Goal: Transaction & Acquisition: Purchase product/service

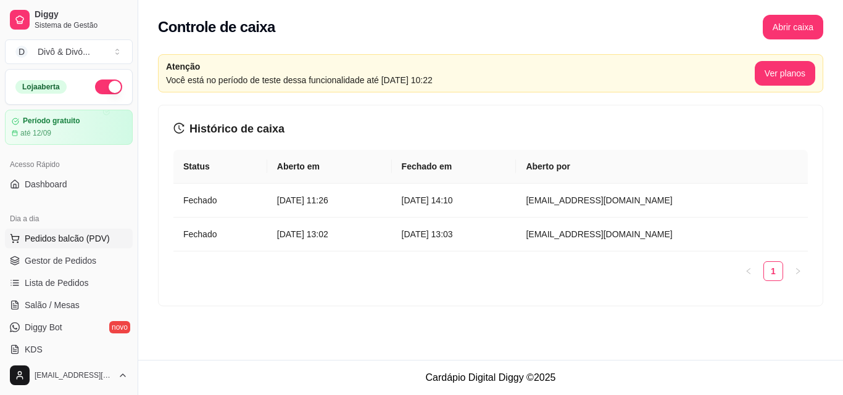
click at [82, 244] on span "Pedidos balcão (PDV)" at bounding box center [67, 239] width 85 height 12
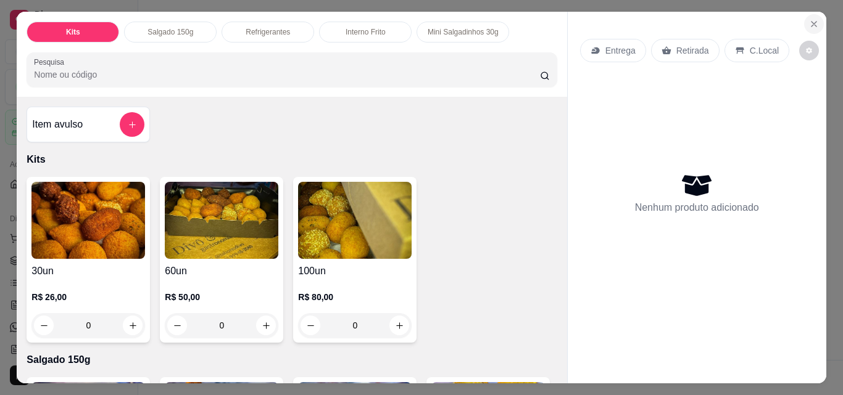
click at [809, 23] on icon "Close" at bounding box center [814, 24] width 10 height 10
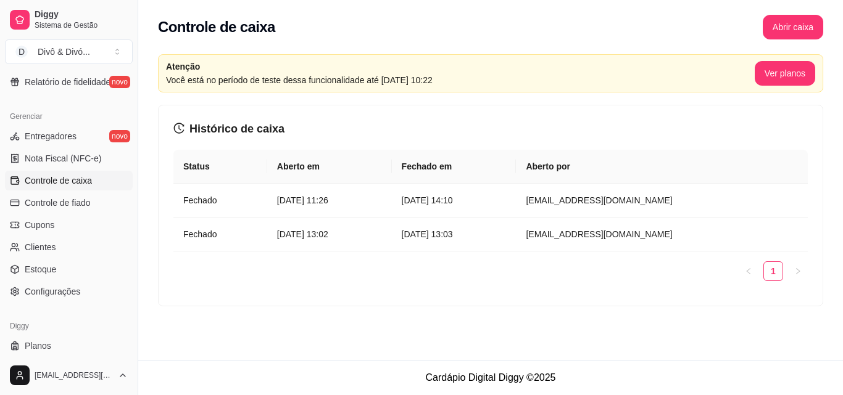
scroll to position [492, 0]
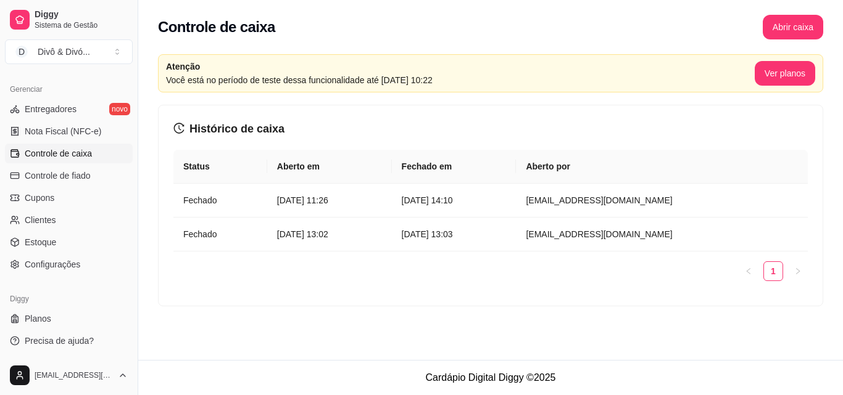
click at [96, 158] on link "Controle de caixa" at bounding box center [69, 154] width 128 height 20
click at [84, 155] on span "Controle de caixa" at bounding box center [58, 153] width 67 height 12
click at [76, 174] on span "Controle de fiado" at bounding box center [58, 176] width 66 height 12
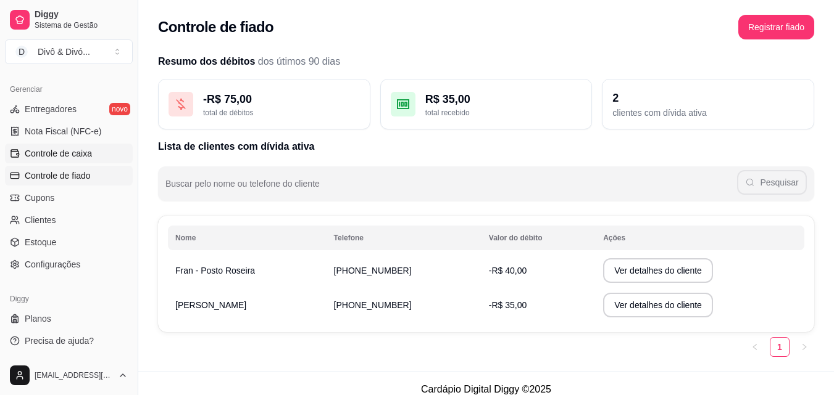
click at [77, 157] on span "Controle de caixa" at bounding box center [58, 153] width 67 height 12
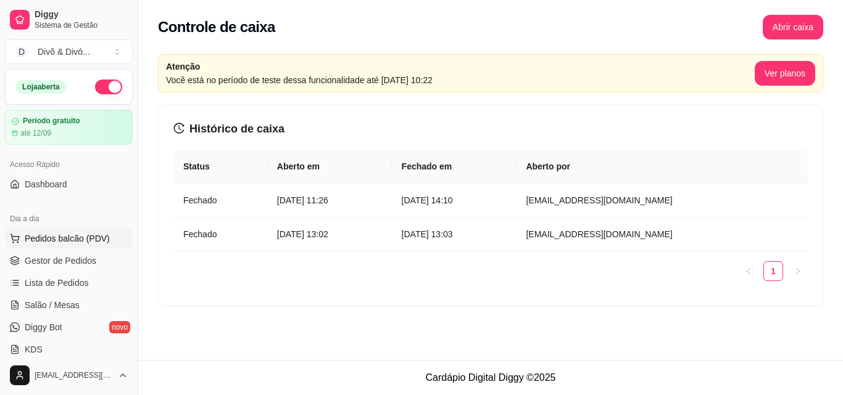
click at [71, 235] on span "Pedidos balcão (PDV)" at bounding box center [67, 239] width 85 height 12
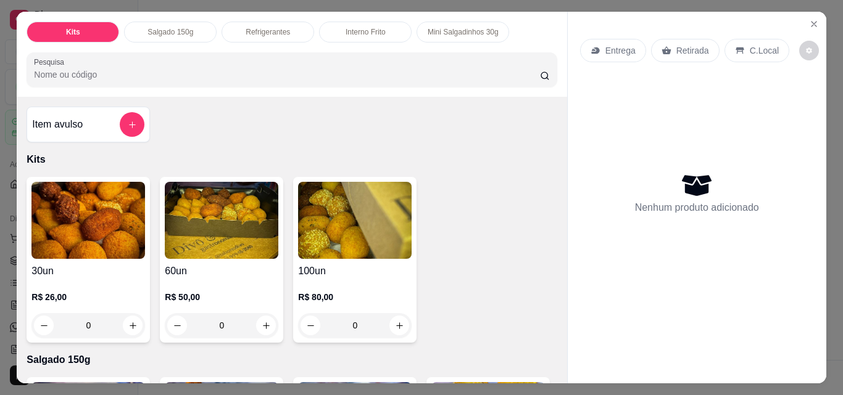
click at [223, 255] on div "60un R$ 50,00 0" at bounding box center [221, 260] width 123 height 166
click at [337, 228] on img at bounding box center [355, 220] width 114 height 77
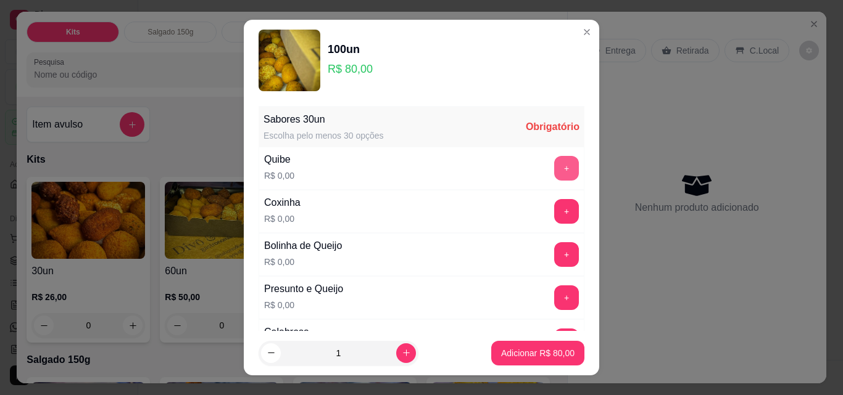
click at [554, 175] on button "+" at bounding box center [566, 168] width 25 height 25
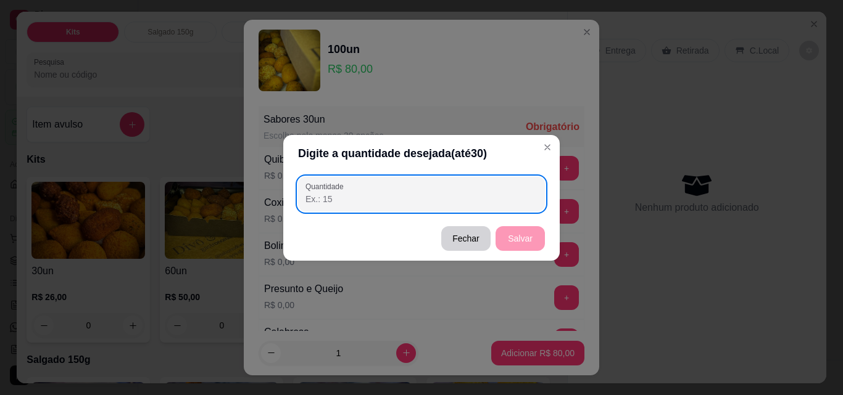
click at [498, 194] on input "Quantidade" at bounding box center [421, 199] width 232 height 12
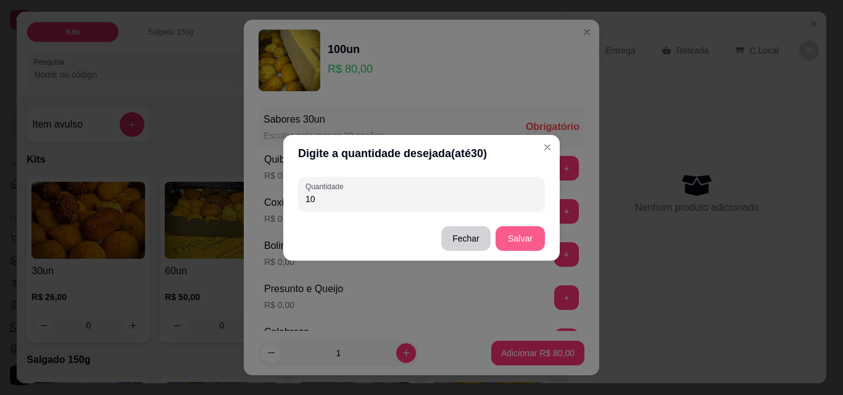
type input "10"
click at [517, 239] on button "Salvar" at bounding box center [519, 238] width 49 height 25
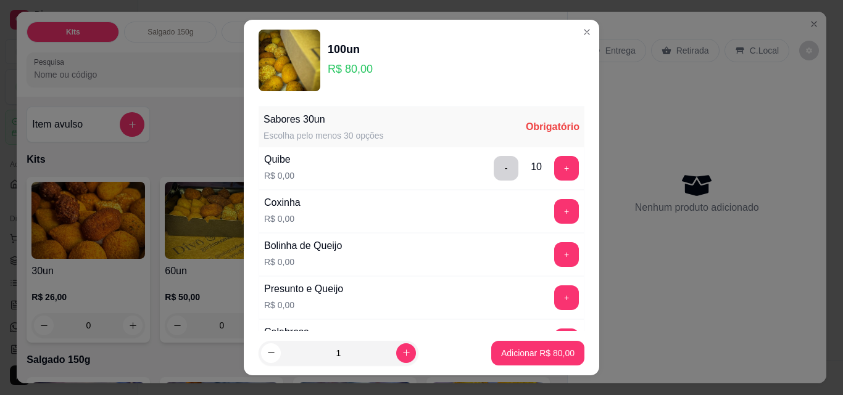
click at [554, 208] on button "+" at bounding box center [566, 211] width 25 height 25
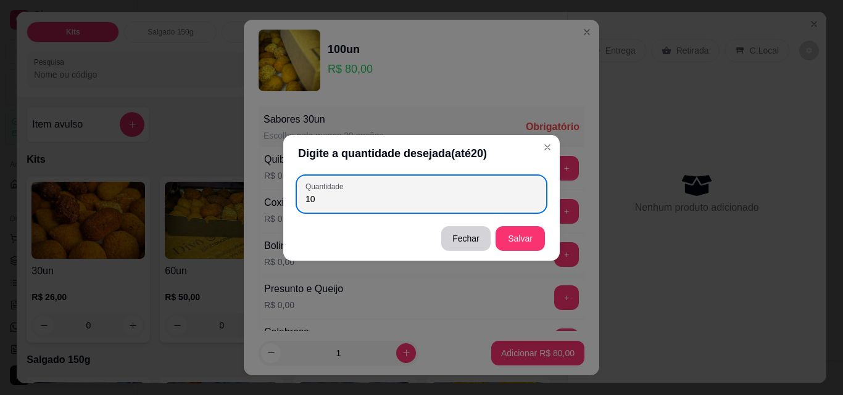
type input "10"
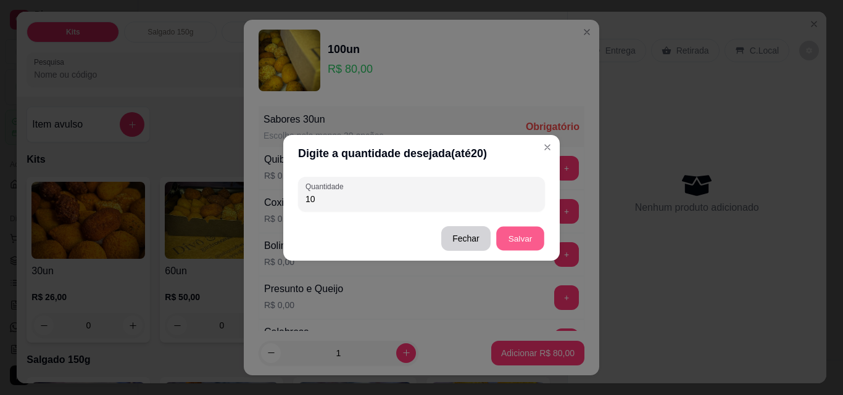
click at [521, 236] on button "Salvar" at bounding box center [520, 238] width 48 height 24
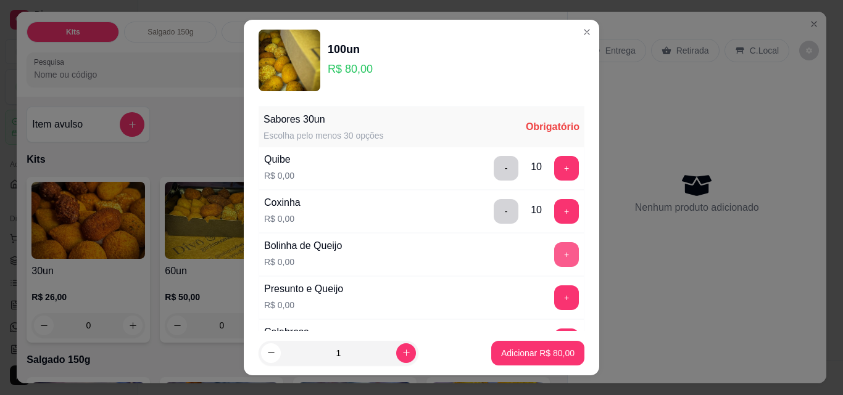
click at [554, 255] on button "+" at bounding box center [566, 254] width 25 height 25
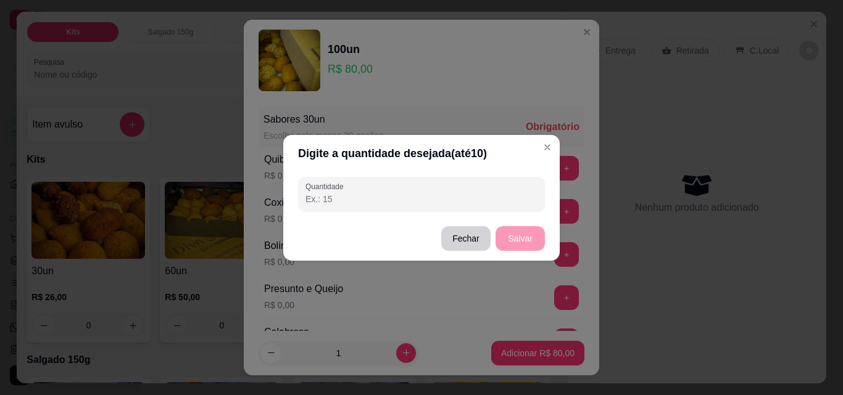
click at [428, 197] on input "Quantidade" at bounding box center [421, 199] width 232 height 12
type input "10"
click at [518, 246] on button "Salvar" at bounding box center [520, 238] width 48 height 24
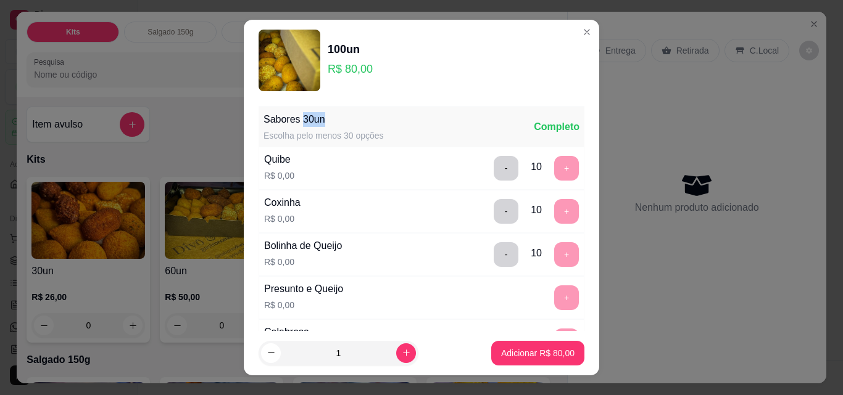
click at [292, 118] on div "Sabores 30un" at bounding box center [323, 119] width 120 height 15
click at [558, 28] on header "100un R$ 80,00" at bounding box center [421, 60] width 355 height 81
click at [573, 31] on div "Entrega Retirada C.Local Nenhum produto adicionado" at bounding box center [697, 188] width 259 height 352
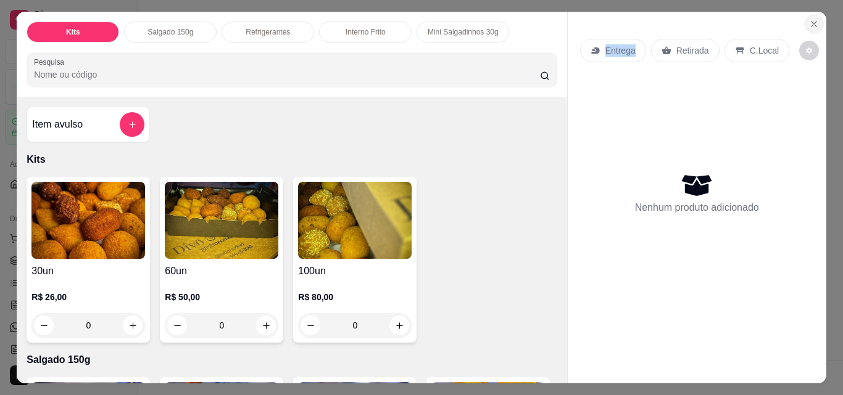
click at [811, 24] on icon "Close" at bounding box center [814, 24] width 10 height 10
click at [811, 24] on button "Abrir caixa" at bounding box center [793, 27] width 60 height 25
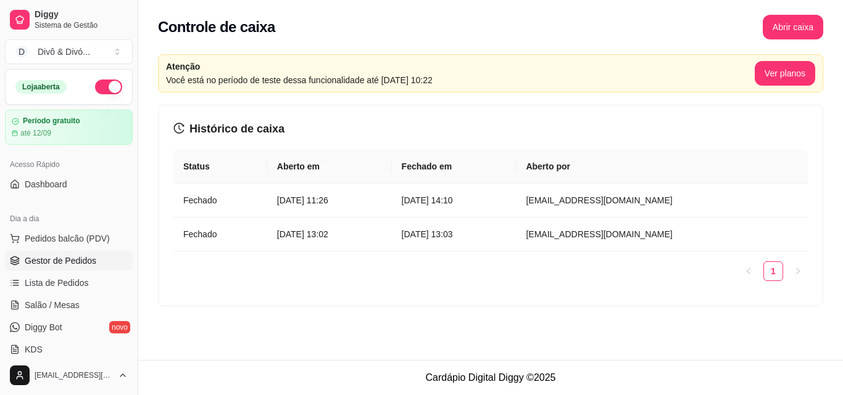
click at [83, 262] on span "Gestor de Pedidos" at bounding box center [61, 261] width 72 height 12
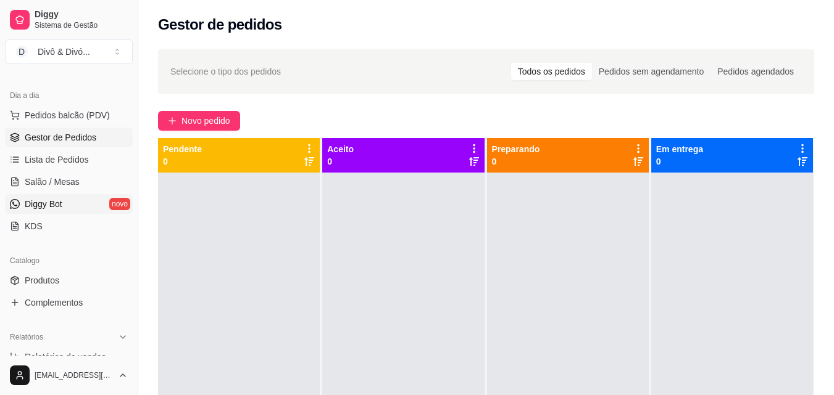
scroll to position [185, 0]
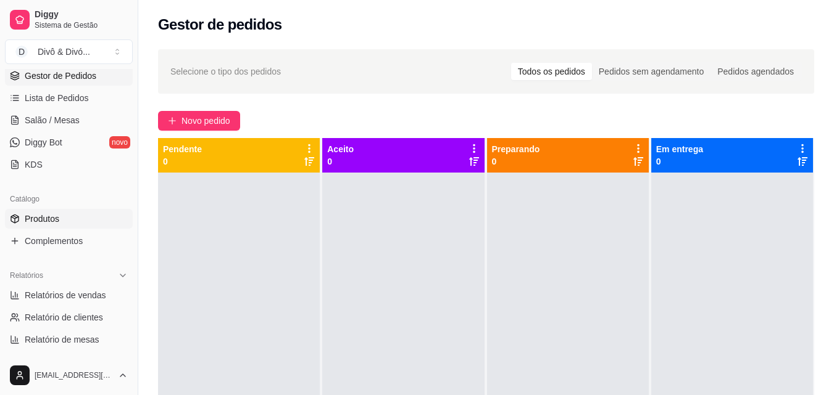
click at [22, 218] on link "Produtos" at bounding box center [69, 219] width 128 height 20
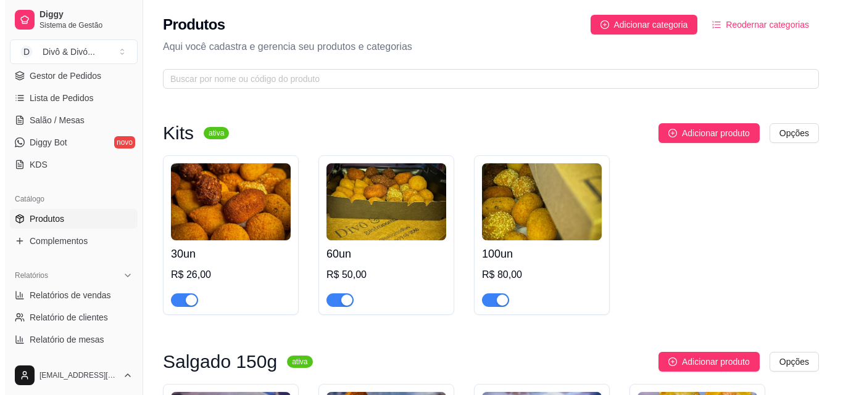
scroll to position [62, 0]
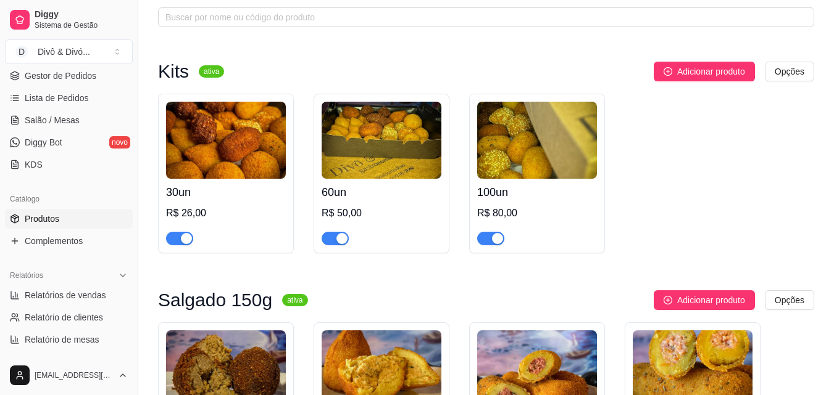
click at [369, 197] on h4 "60un" at bounding box center [381, 192] width 120 height 17
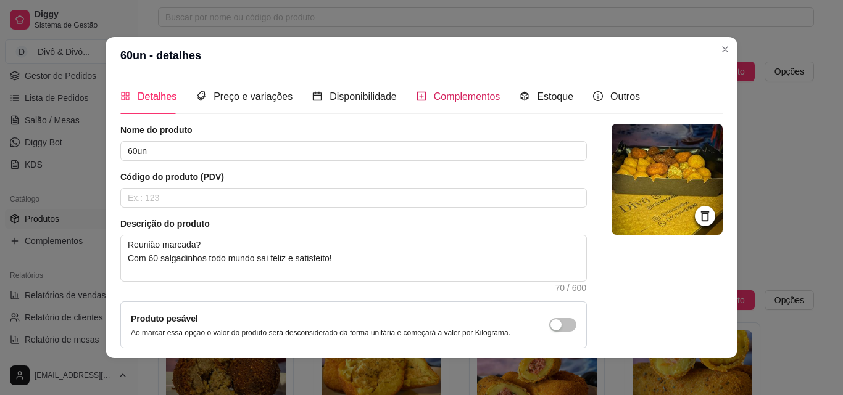
click at [444, 102] on span "Complementos" at bounding box center [467, 96] width 67 height 10
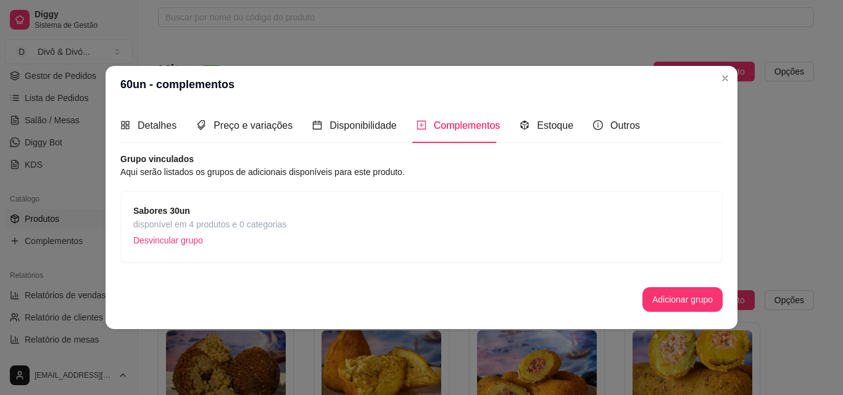
click at [359, 228] on div "Sabores 30un disponível em 4 produtos e 0 categorias Desvincular grupo" at bounding box center [421, 227] width 576 height 46
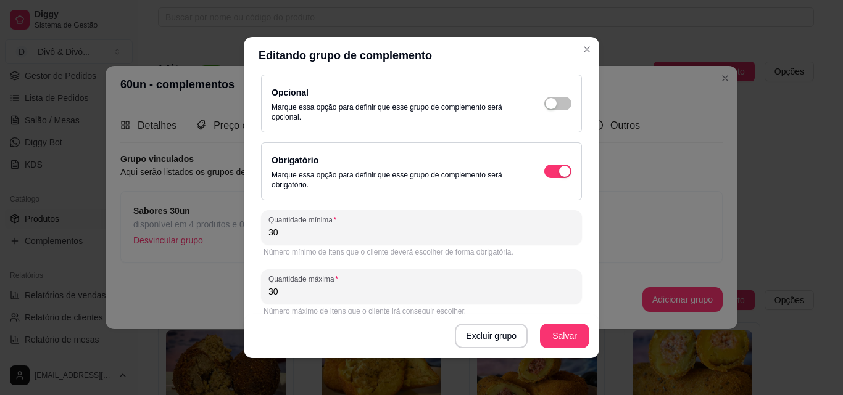
scroll to position [168, 0]
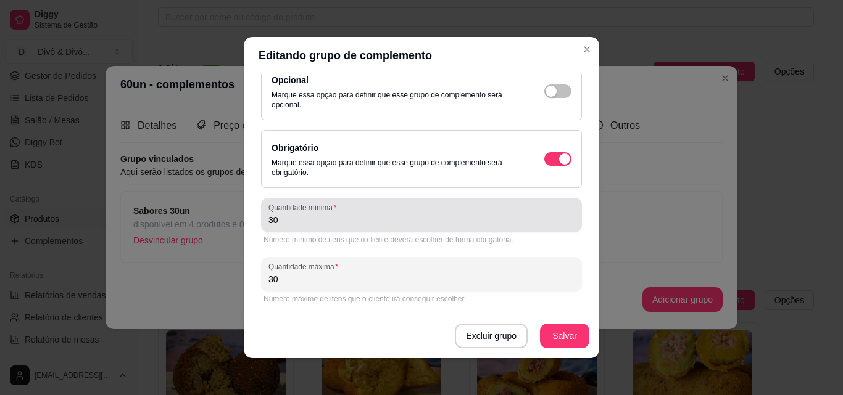
click at [302, 228] on div "Quantidade mínima 30" at bounding box center [421, 215] width 321 height 35
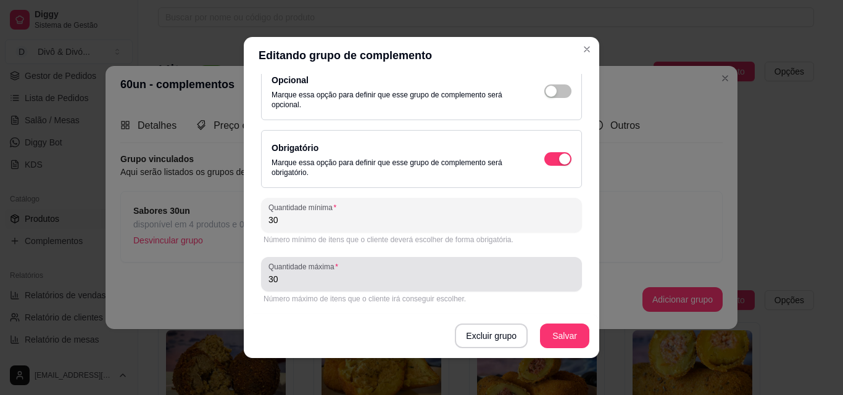
click at [310, 276] on input "30" at bounding box center [421, 279] width 306 height 12
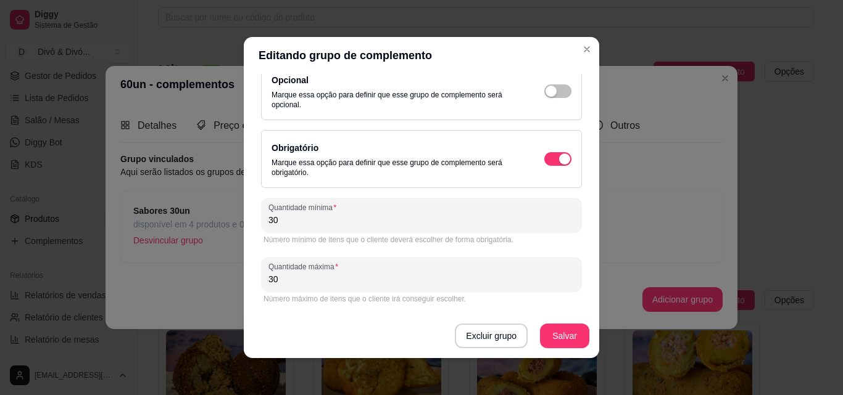
click at [310, 276] on input "30" at bounding box center [421, 279] width 306 height 12
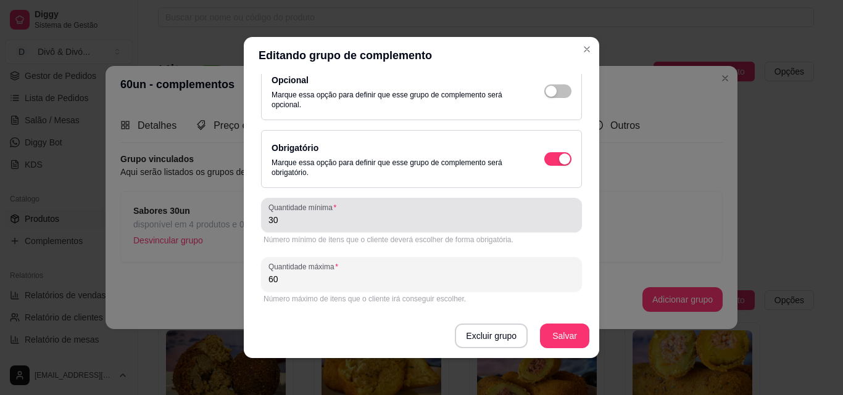
type input "60"
click at [317, 216] on input "30" at bounding box center [421, 220] width 306 height 12
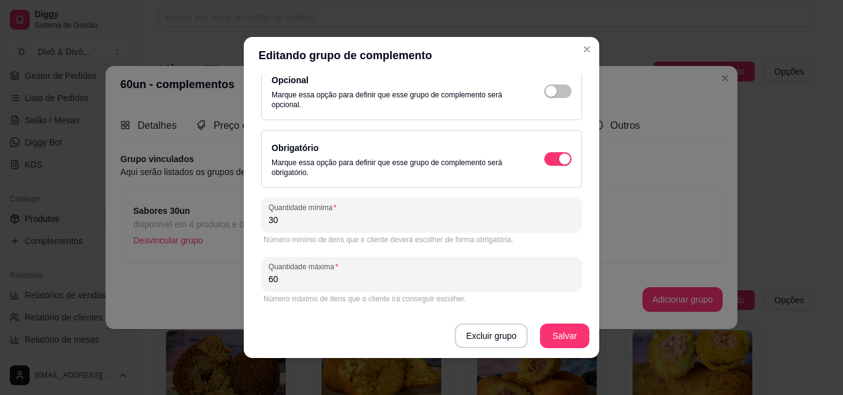
click at [317, 216] on input "30" at bounding box center [421, 220] width 306 height 12
type input "60"
click at [548, 338] on button "Salvar" at bounding box center [564, 336] width 49 height 25
click at [561, 338] on button "Salvar" at bounding box center [564, 337] width 48 height 24
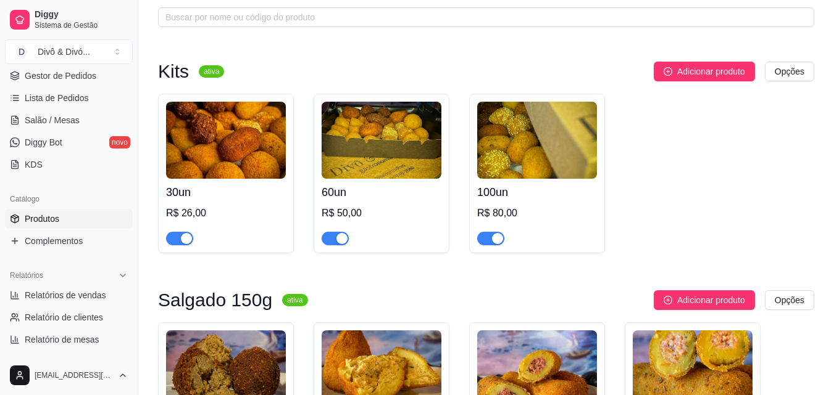
click at [511, 192] on h4 "100un" at bounding box center [537, 192] width 120 height 17
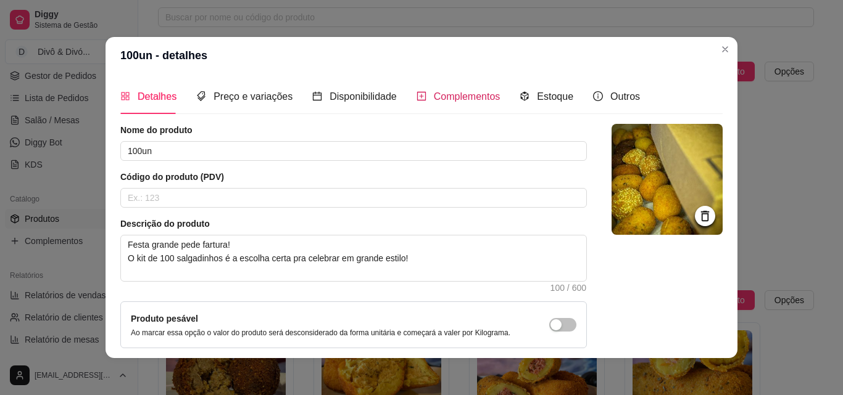
click at [470, 95] on span "Complementos" at bounding box center [467, 96] width 67 height 10
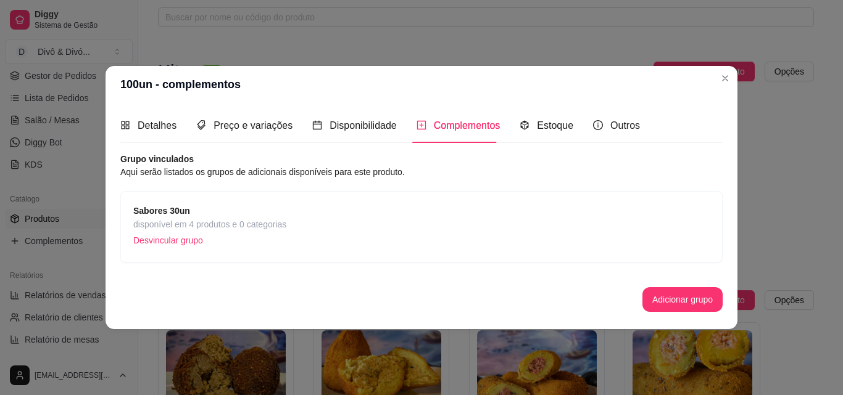
click at [333, 236] on div "Sabores 30un disponível em 4 produtos e 0 categorias Desvincular grupo" at bounding box center [421, 227] width 576 height 46
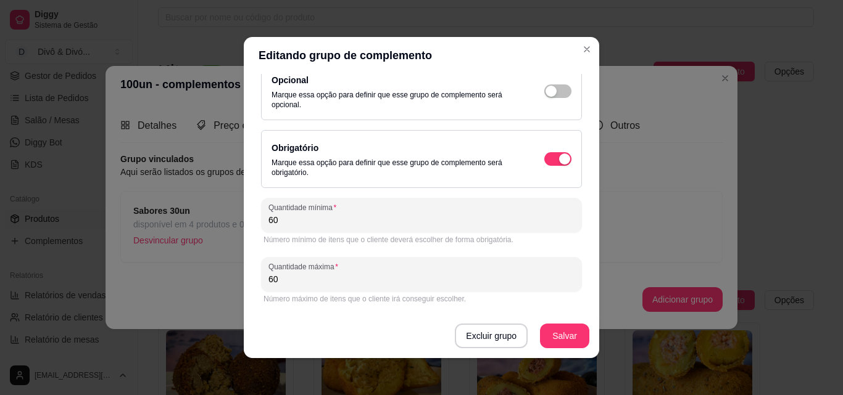
scroll to position [2, 0]
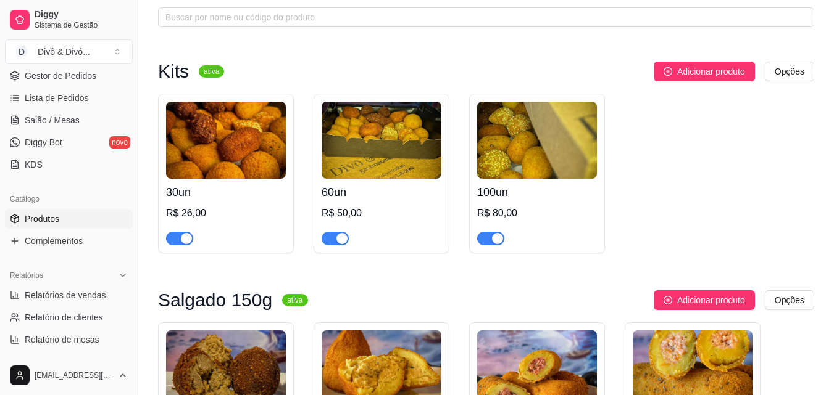
click at [245, 199] on h4 "30un" at bounding box center [226, 192] width 120 height 17
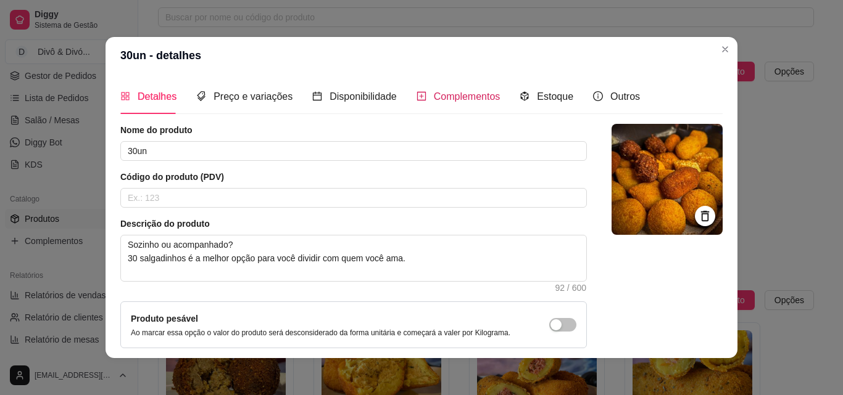
click at [468, 100] on span "Complementos" at bounding box center [467, 96] width 67 height 10
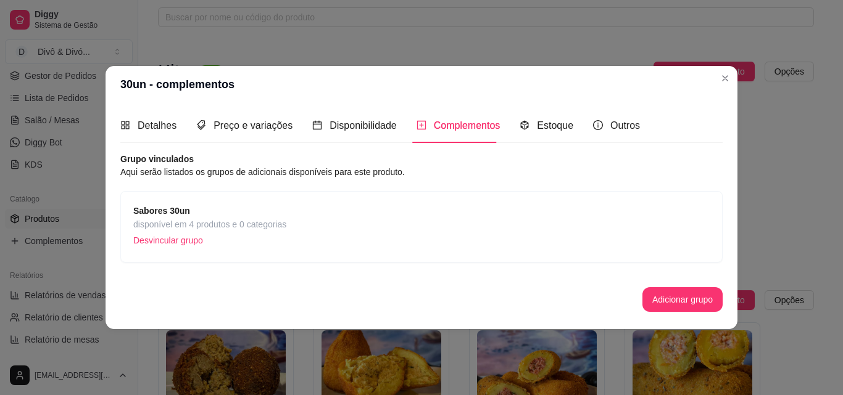
click at [218, 210] on span "Sabores 30un" at bounding box center [209, 211] width 153 height 14
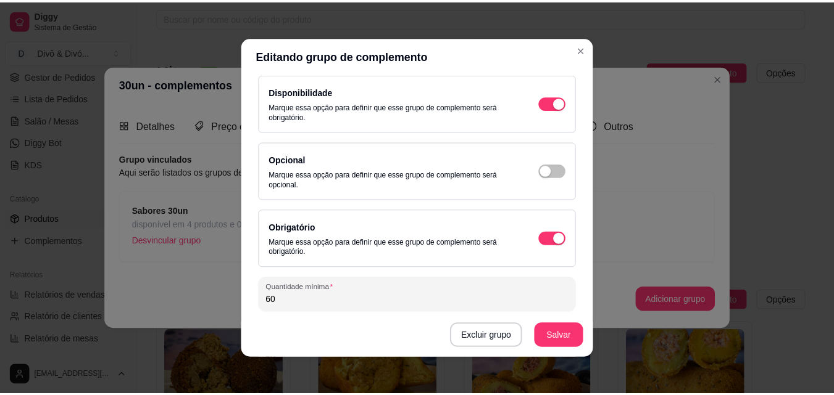
scroll to position [168, 0]
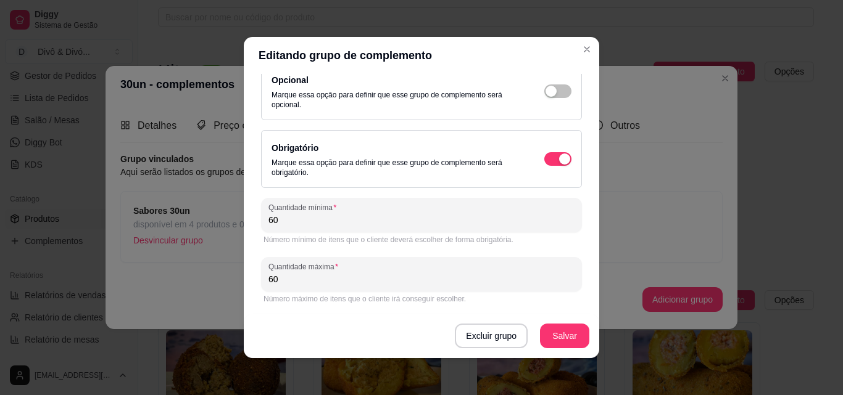
click at [306, 283] on input "60" at bounding box center [421, 279] width 306 height 12
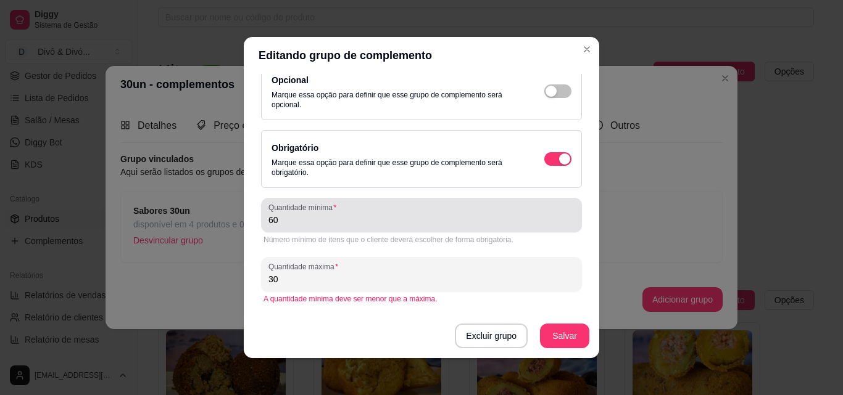
type input "30"
click at [295, 226] on input "60" at bounding box center [421, 220] width 306 height 12
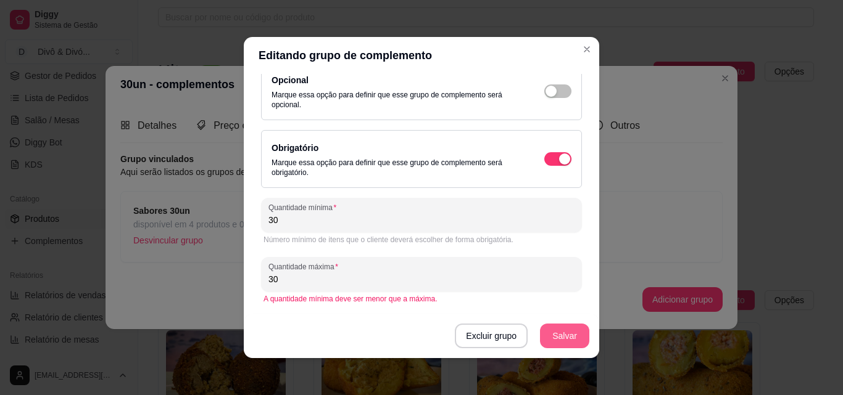
type input "30"
click at [548, 330] on button "Salvar" at bounding box center [564, 337] width 48 height 24
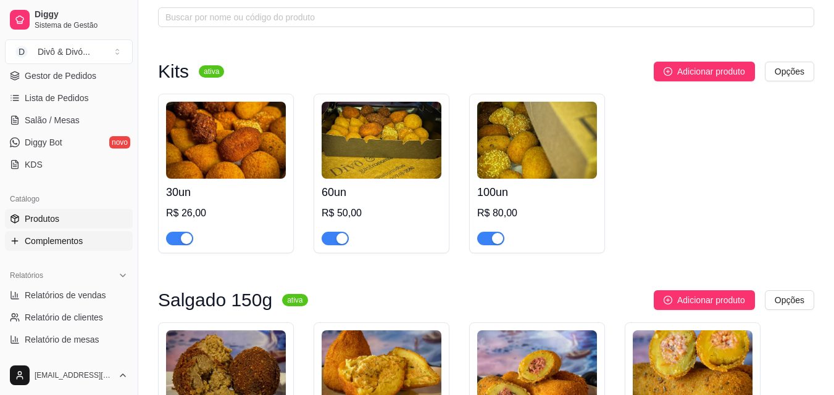
click at [54, 234] on link "Complementos" at bounding box center [69, 241] width 128 height 20
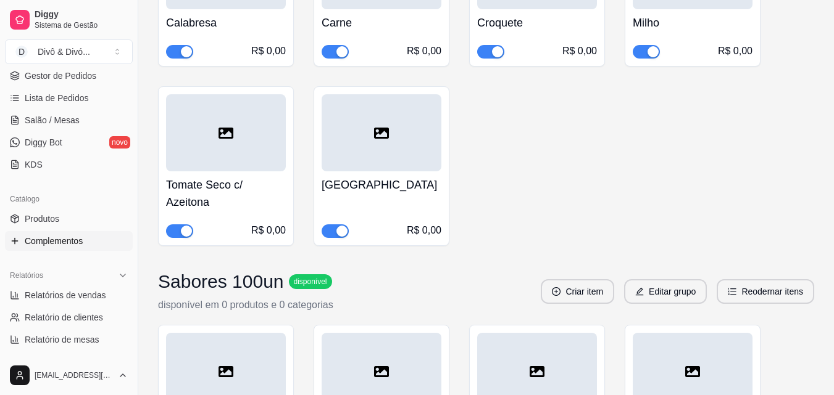
scroll to position [1172, 0]
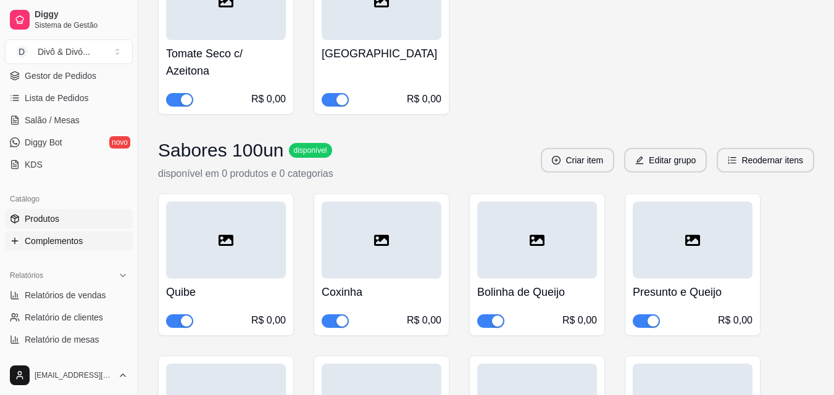
click at [71, 225] on link "Produtos" at bounding box center [69, 219] width 128 height 20
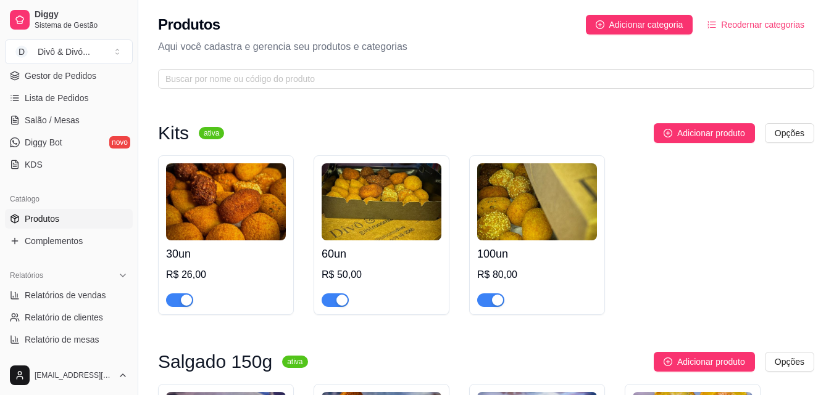
click at [390, 237] on img at bounding box center [381, 201] width 120 height 77
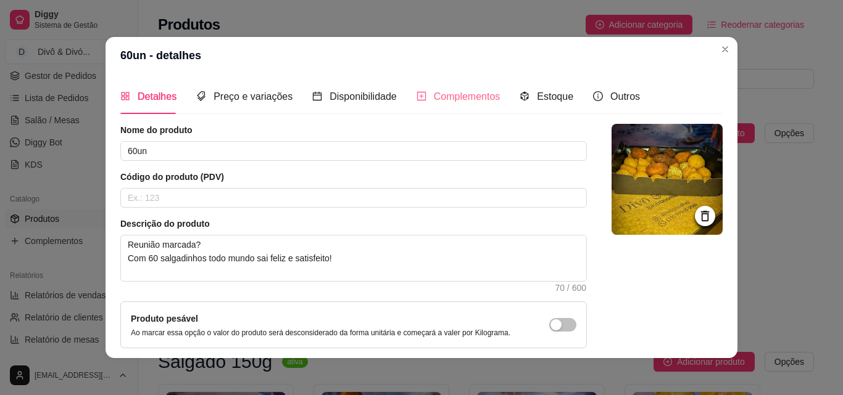
click at [470, 107] on div "Complementos" at bounding box center [458, 96] width 84 height 35
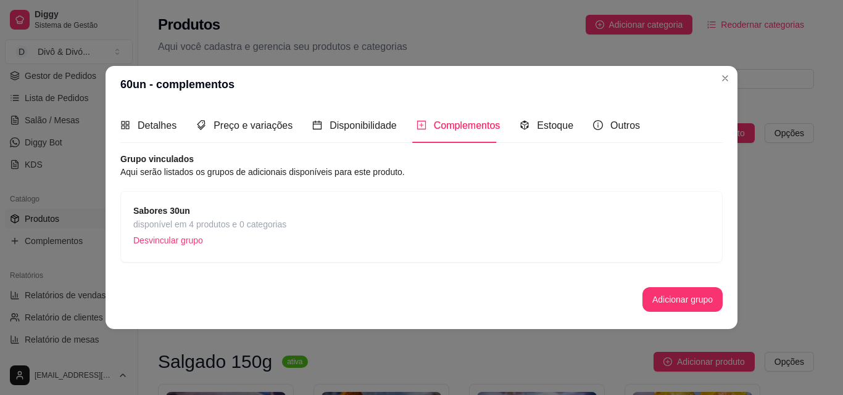
click at [166, 241] on p "Desvincular grupo" at bounding box center [209, 240] width 153 height 19
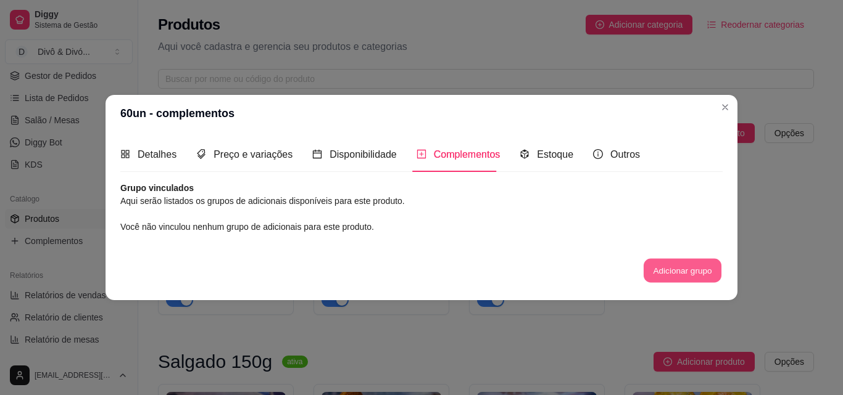
click at [669, 268] on button "Adicionar grupo" at bounding box center [682, 271] width 78 height 24
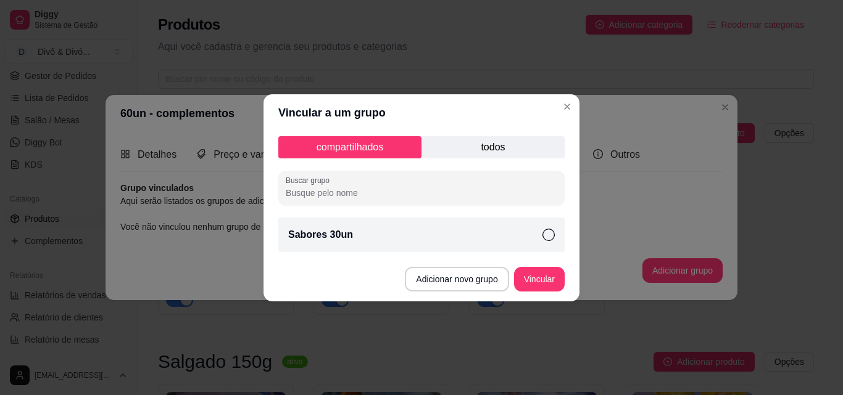
click at [484, 154] on p "todos" at bounding box center [492, 147] width 143 height 22
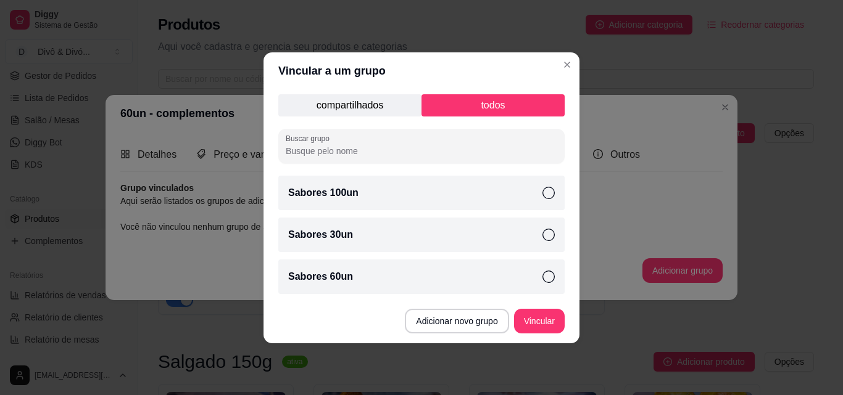
click at [549, 276] on icon at bounding box center [548, 277] width 12 height 12
click at [540, 320] on button "Vincular" at bounding box center [539, 321] width 49 height 24
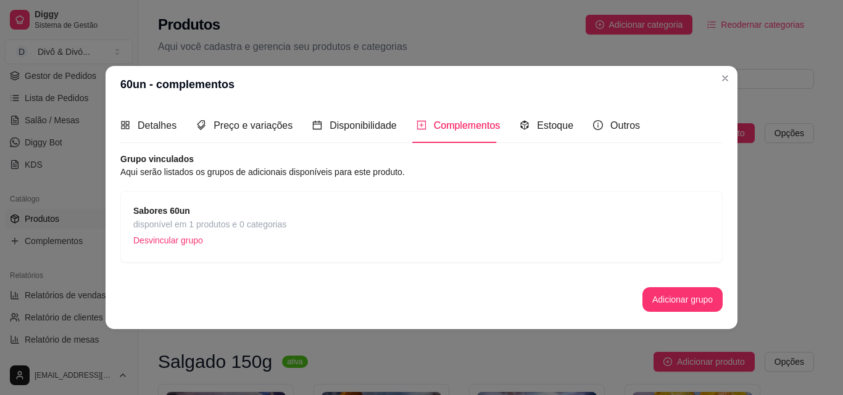
click at [267, 228] on span "disponível em 1 produtos e 0 categorias" at bounding box center [209, 225] width 153 height 14
click at [449, 223] on div "Nome do grupo Sabores 60un Disponibilidade Marque essa opção para definir que e…" at bounding box center [421, 299] width 327 height 364
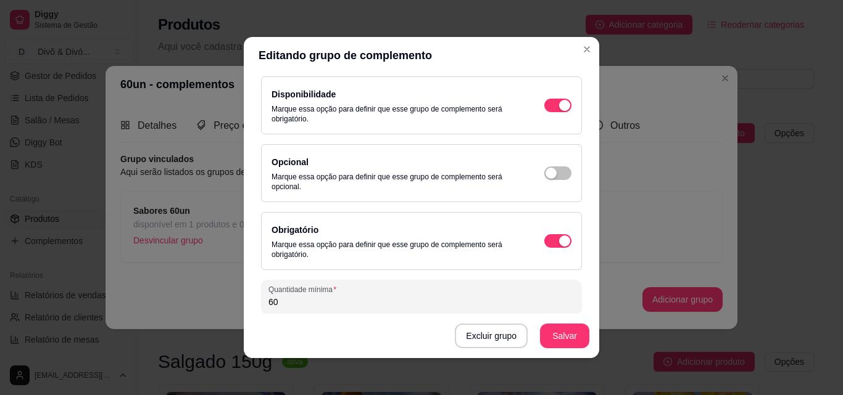
scroll to position [168, 0]
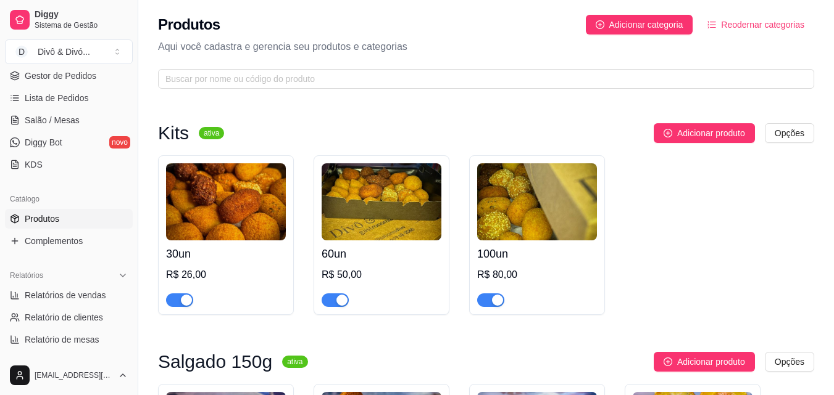
click at [536, 255] on h4 "100un" at bounding box center [537, 254] width 120 height 17
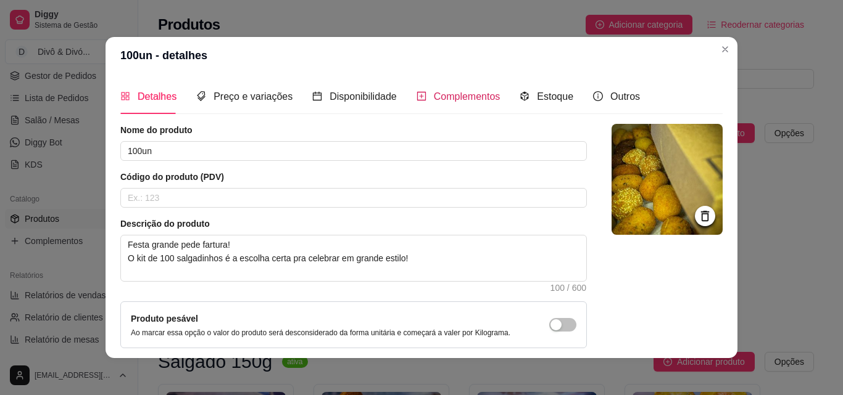
click at [452, 101] on span "Complementos" at bounding box center [467, 96] width 67 height 10
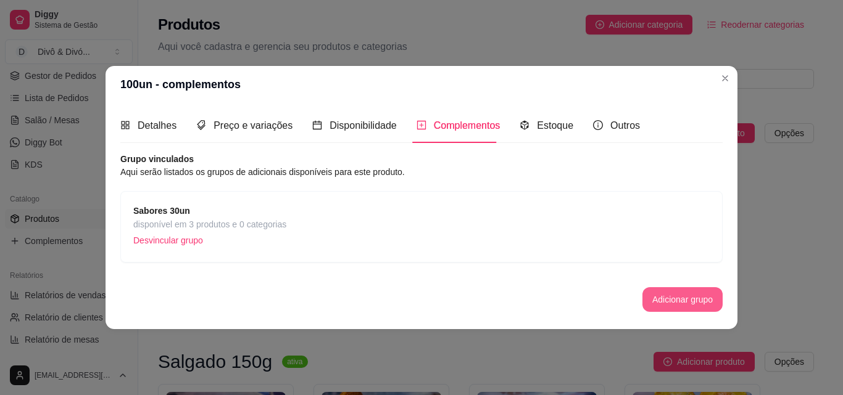
click at [695, 294] on button "Adicionar grupo" at bounding box center [682, 300] width 80 height 25
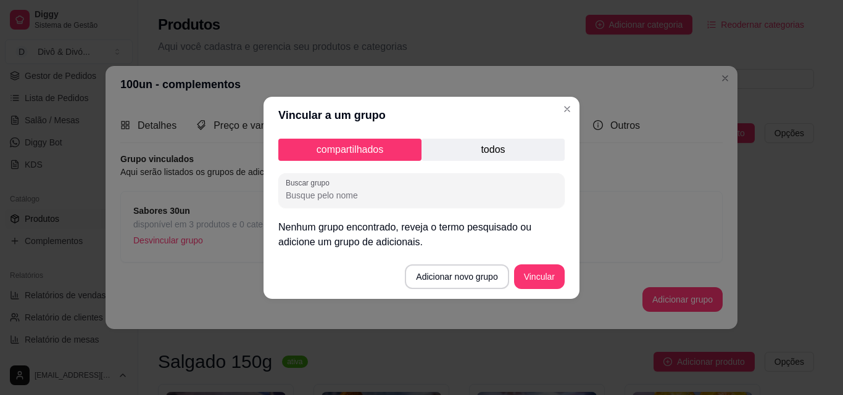
click at [501, 155] on p "todos" at bounding box center [492, 150] width 143 height 22
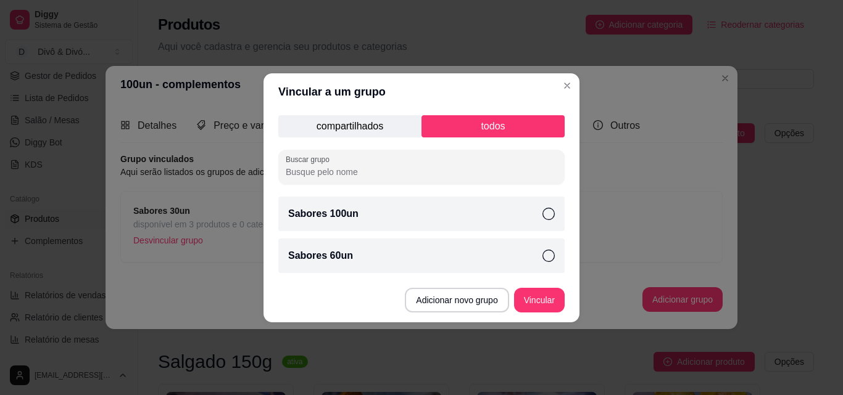
click at [451, 217] on div "Sabores 100un" at bounding box center [421, 214] width 286 height 35
click at [544, 297] on button "Vincular" at bounding box center [539, 300] width 49 height 24
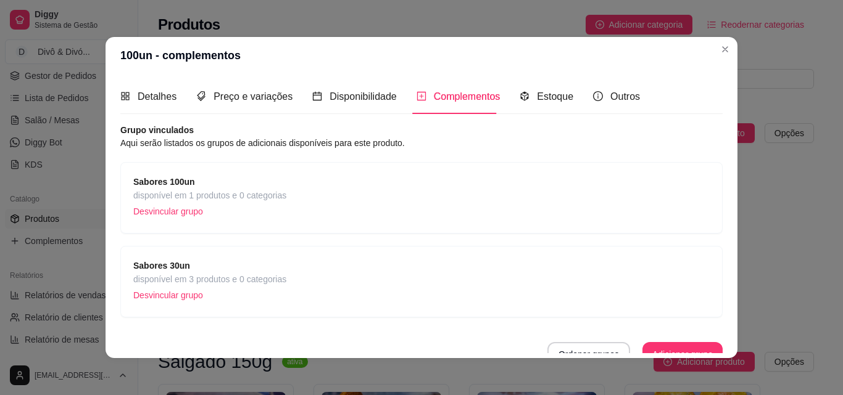
click at [189, 294] on p "Desvincular grupo" at bounding box center [209, 295] width 153 height 19
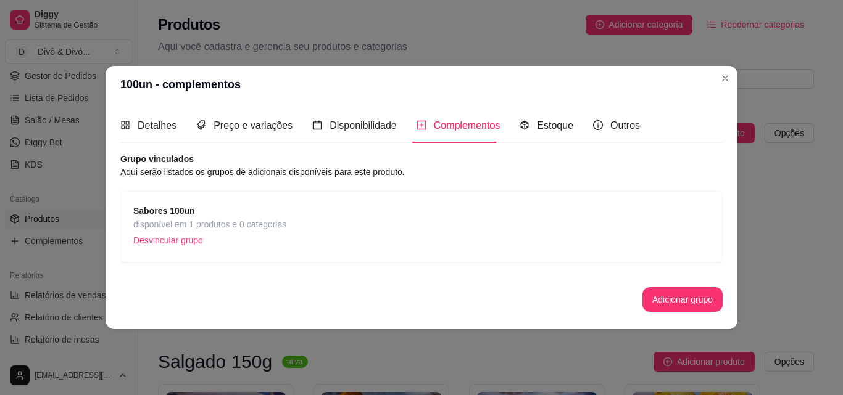
click at [667, 233] on div "Sabores 100un disponível em 1 produtos e 0 categorias Desvincular grupo" at bounding box center [421, 227] width 576 height 46
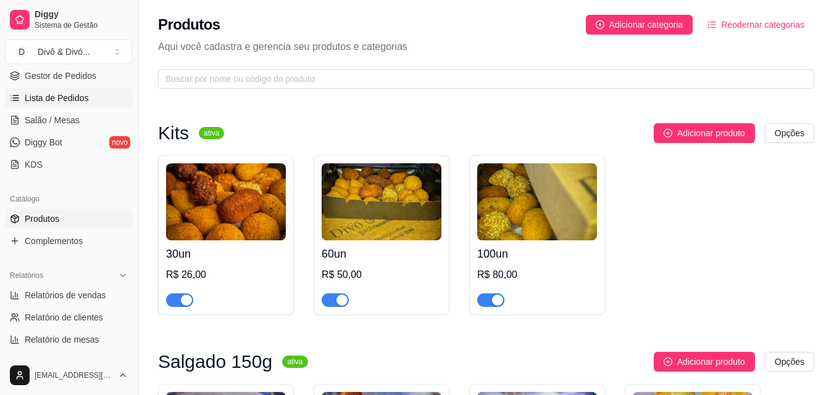
click at [78, 88] on link "Lista de Pedidos" at bounding box center [69, 98] width 128 height 20
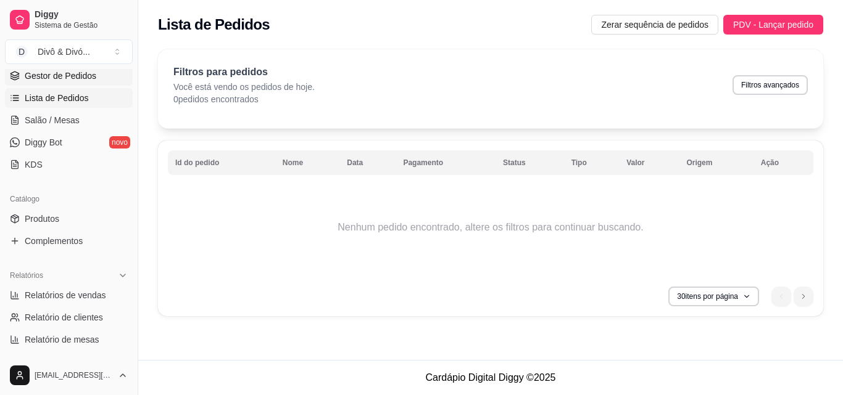
click at [76, 76] on span "Gestor de Pedidos" at bounding box center [61, 76] width 72 height 12
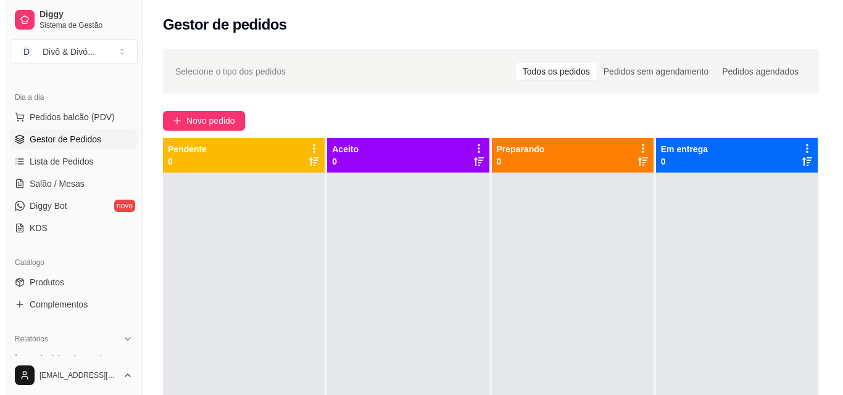
scroll to position [62, 0]
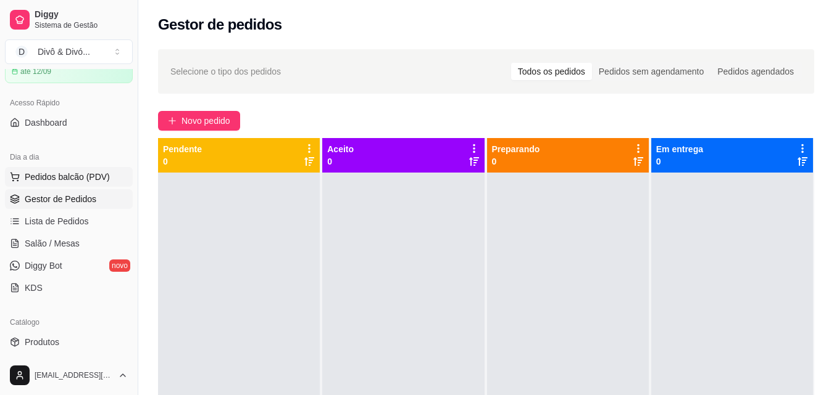
click at [74, 184] on button "Pedidos balcão (PDV)" at bounding box center [69, 177] width 128 height 20
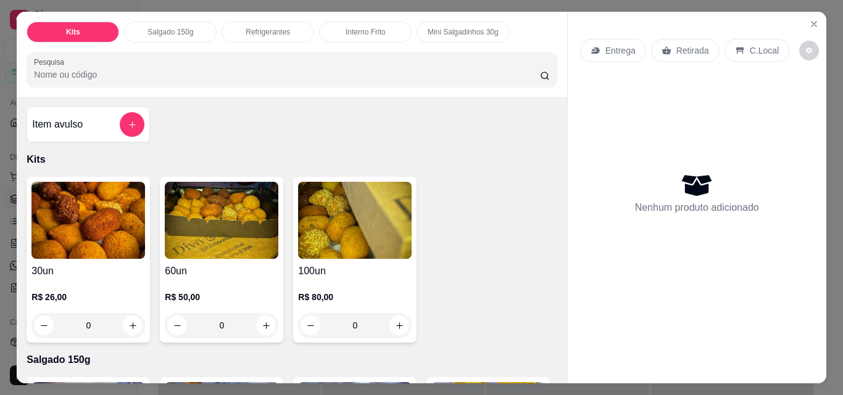
click at [210, 248] on img at bounding box center [222, 220] width 114 height 77
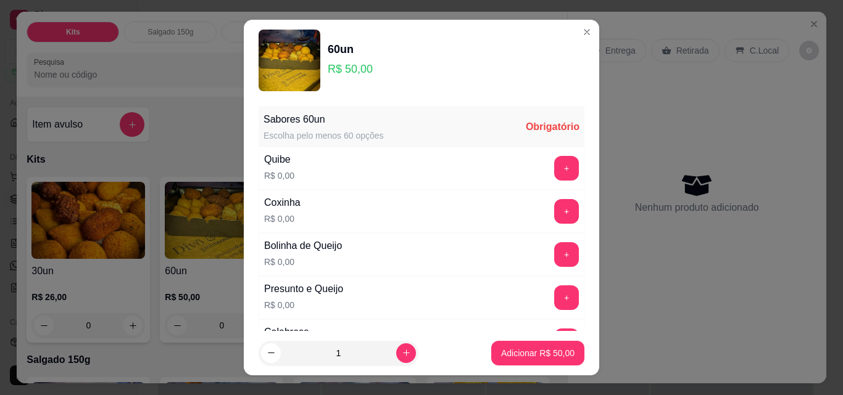
click at [554, 165] on button "+" at bounding box center [566, 168] width 25 height 25
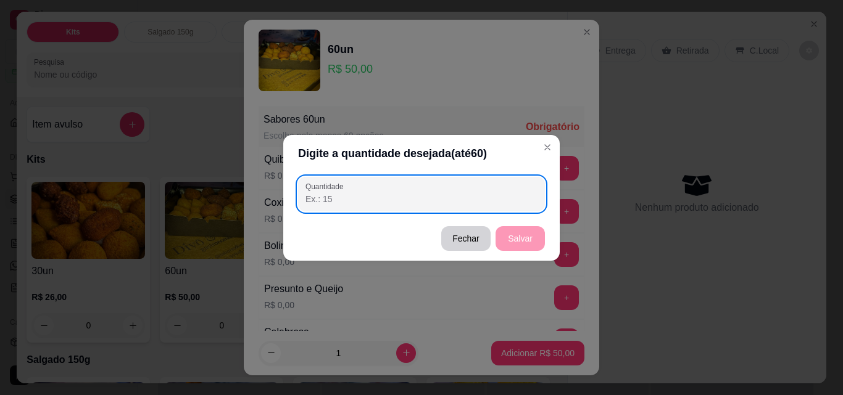
click at [521, 187] on div at bounding box center [421, 194] width 232 height 25
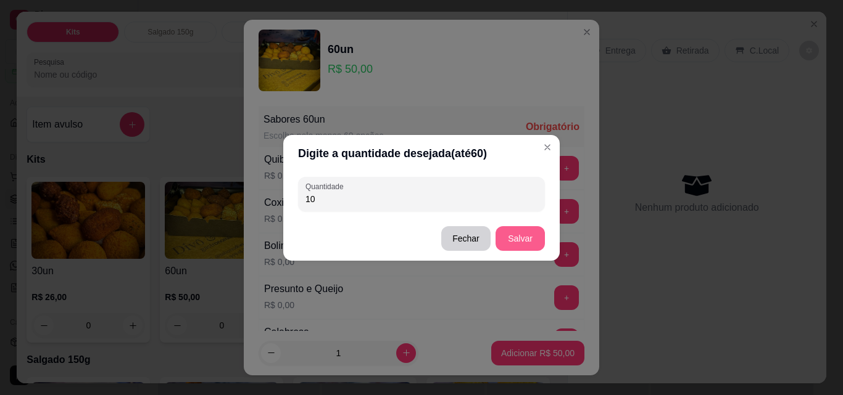
type input "10"
click at [518, 234] on button "Salvar" at bounding box center [519, 238] width 49 height 25
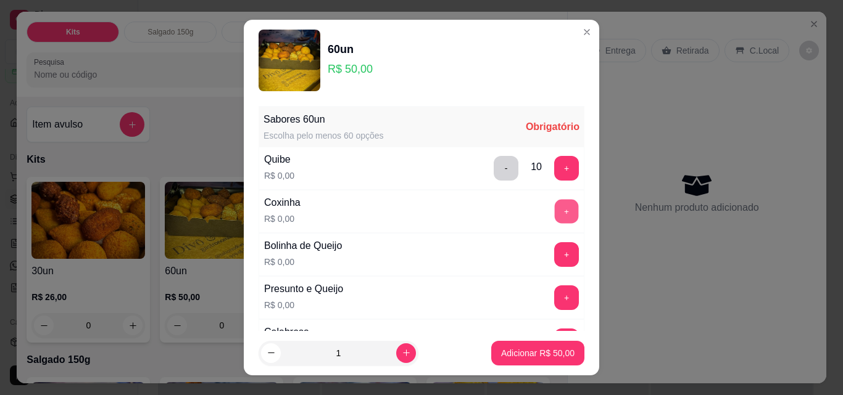
click at [555, 210] on button "+" at bounding box center [567, 212] width 24 height 24
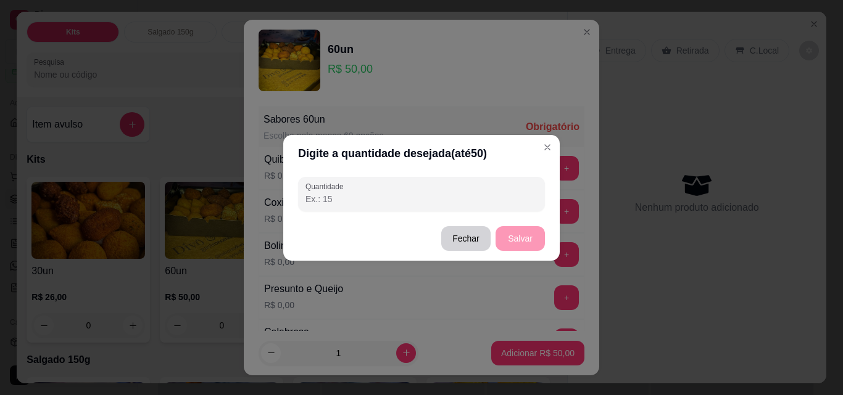
click at [487, 197] on input "Quantidade" at bounding box center [421, 199] width 232 height 12
type input "10"
click at [520, 247] on button "Salvar" at bounding box center [519, 238] width 49 height 25
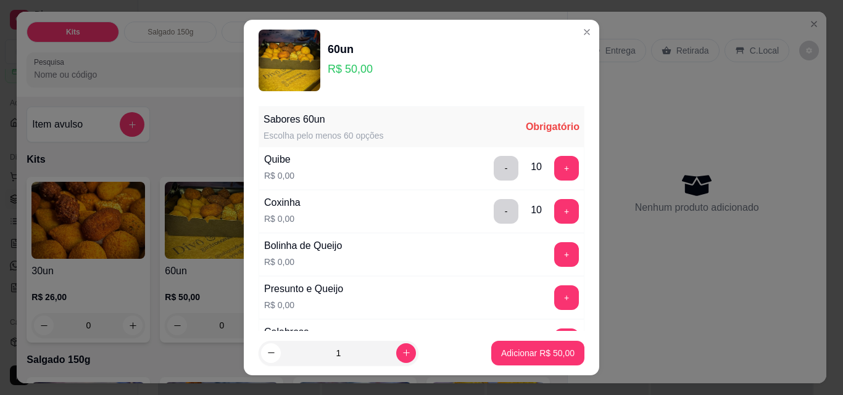
click at [554, 255] on button "+" at bounding box center [566, 254] width 25 height 25
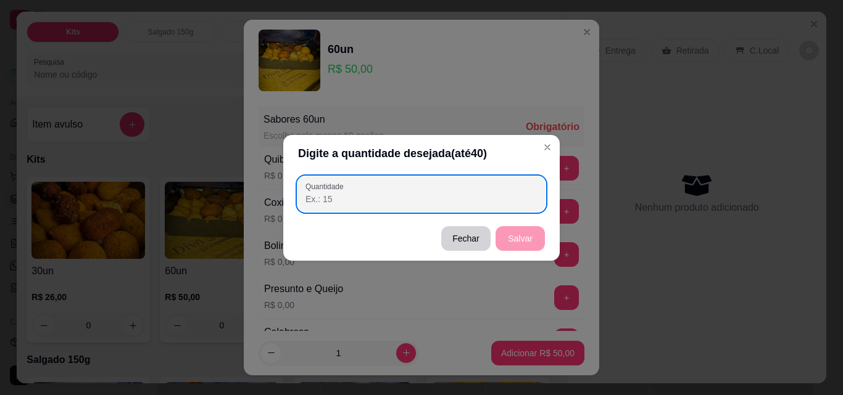
click at [460, 196] on input "Quantidade" at bounding box center [421, 199] width 232 height 12
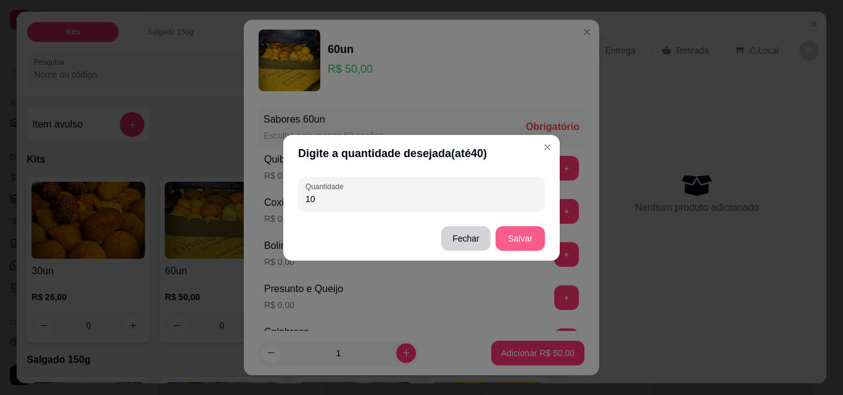
type input "10"
click at [518, 236] on button "Salvar" at bounding box center [519, 238] width 49 height 25
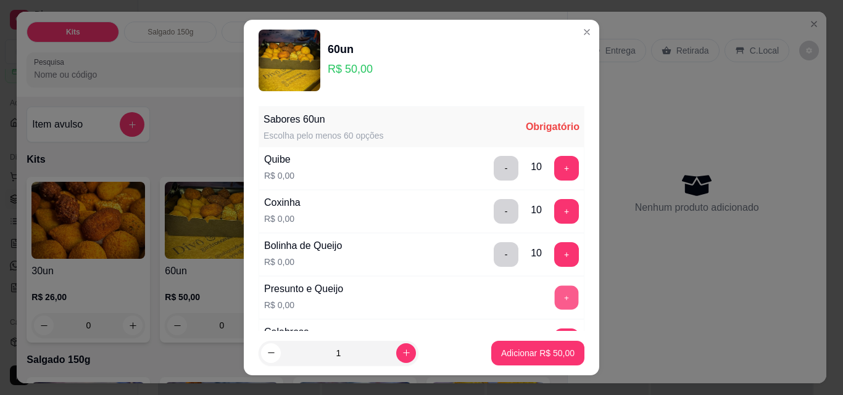
click at [555, 292] on button "+" at bounding box center [567, 298] width 24 height 24
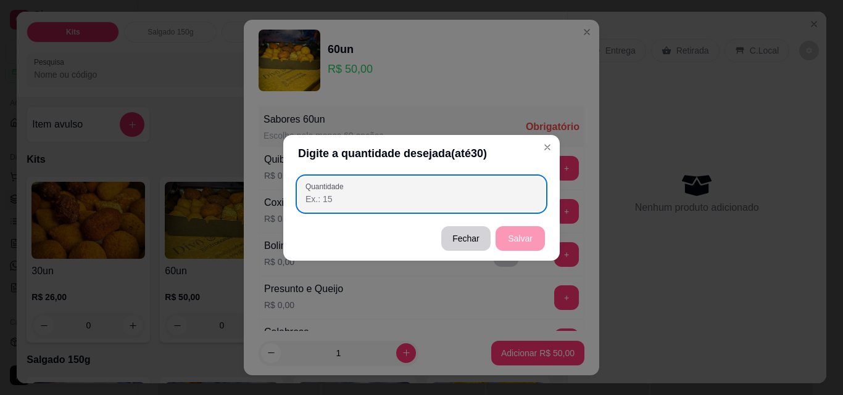
click at [441, 202] on input "Quantidade" at bounding box center [421, 199] width 232 height 12
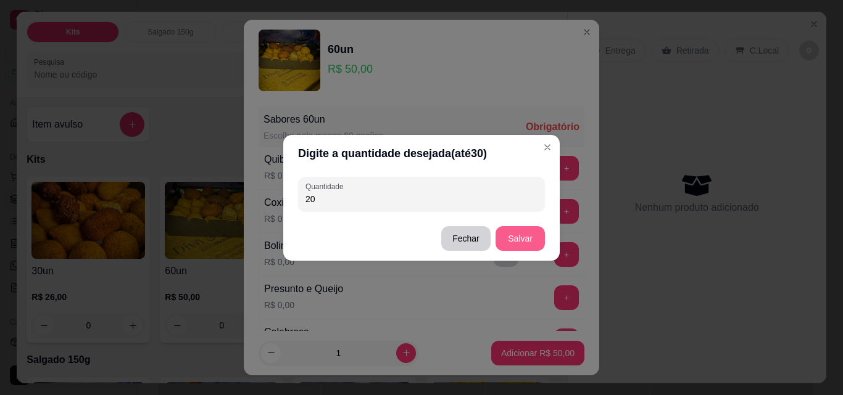
type input "20"
click at [525, 236] on button "Salvar" at bounding box center [520, 238] width 48 height 24
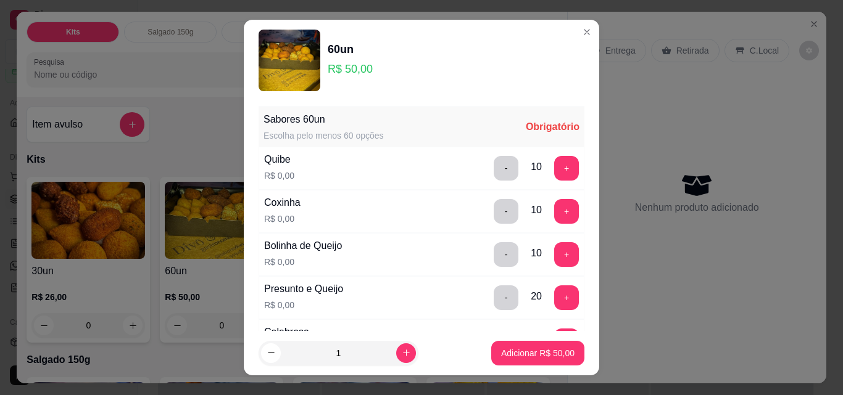
scroll to position [185, 0]
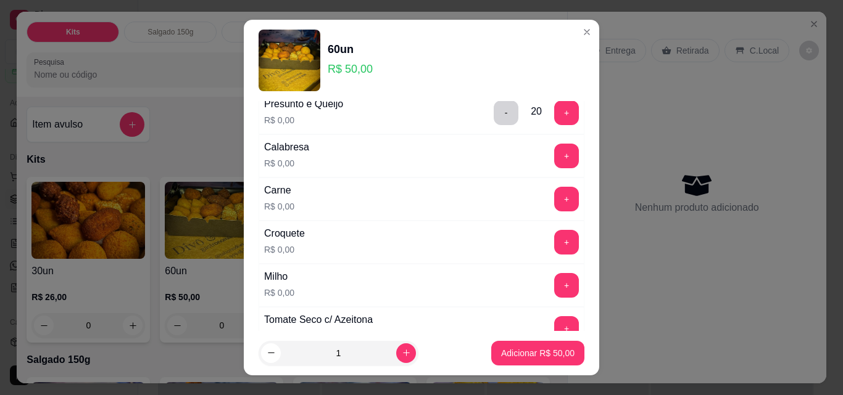
click at [539, 182] on div "Carne R$ 0,00 +" at bounding box center [422, 199] width 326 height 43
click at [555, 199] on button "+" at bounding box center [567, 200] width 24 height 24
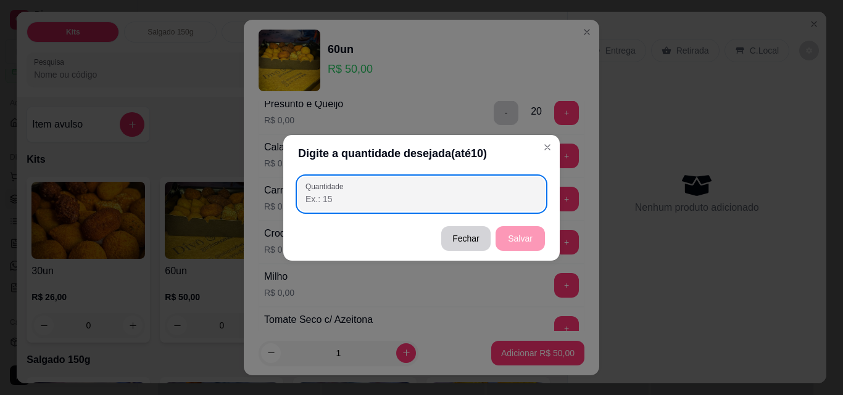
click at [416, 190] on div at bounding box center [421, 194] width 232 height 25
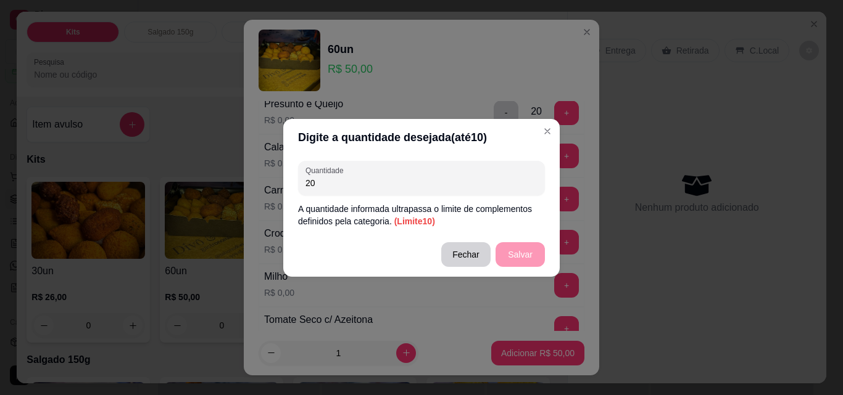
click at [481, 190] on div "20" at bounding box center [421, 178] width 232 height 25
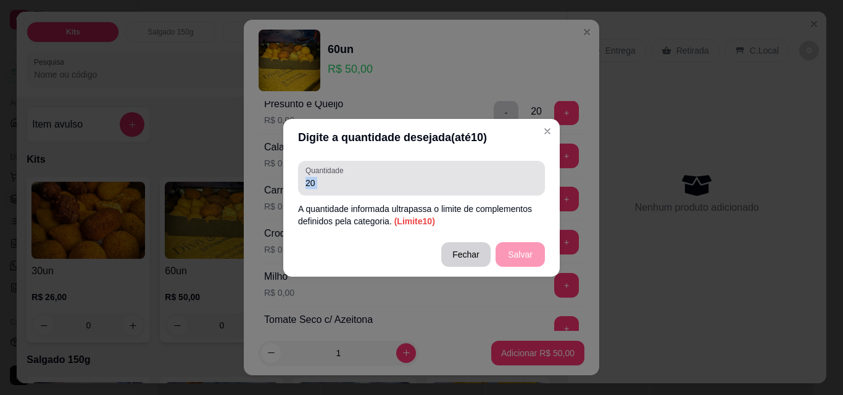
click at [481, 190] on div "20" at bounding box center [421, 178] width 232 height 25
click at [449, 173] on div "2010" at bounding box center [421, 178] width 232 height 25
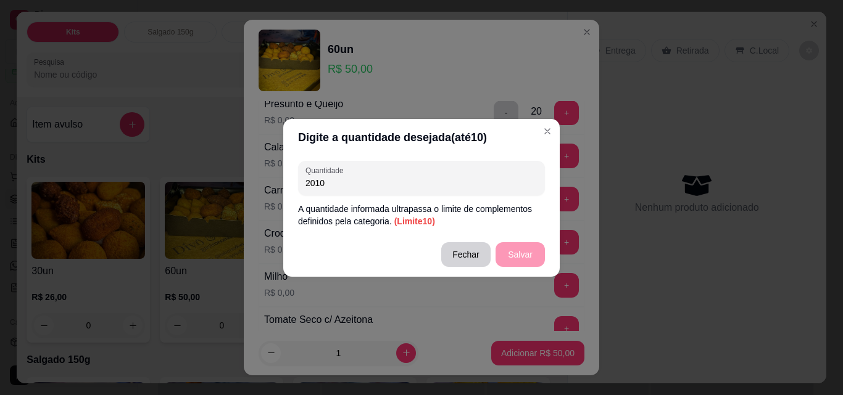
drag, startPoint x: 348, startPoint y: 184, endPoint x: 276, endPoint y: 190, distance: 71.8
click at [276, 190] on div "Digite a quantidade desejada (até 10 ) Quantidade 2010 A quantidade informada u…" at bounding box center [421, 197] width 843 height 395
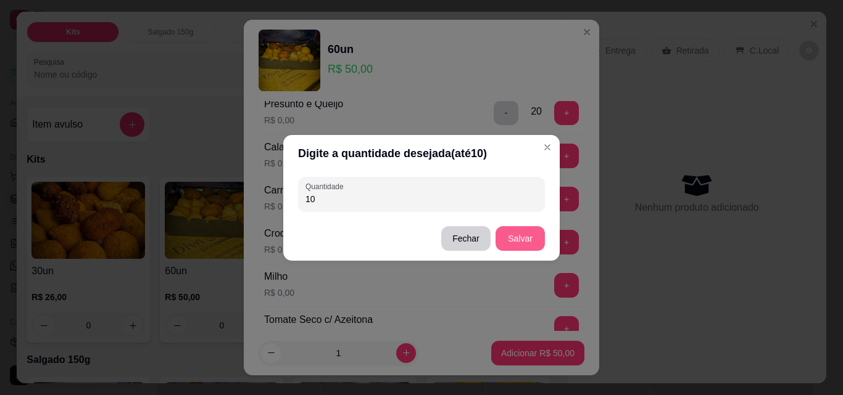
type input "10"
click at [519, 237] on button "Salvar" at bounding box center [520, 238] width 48 height 24
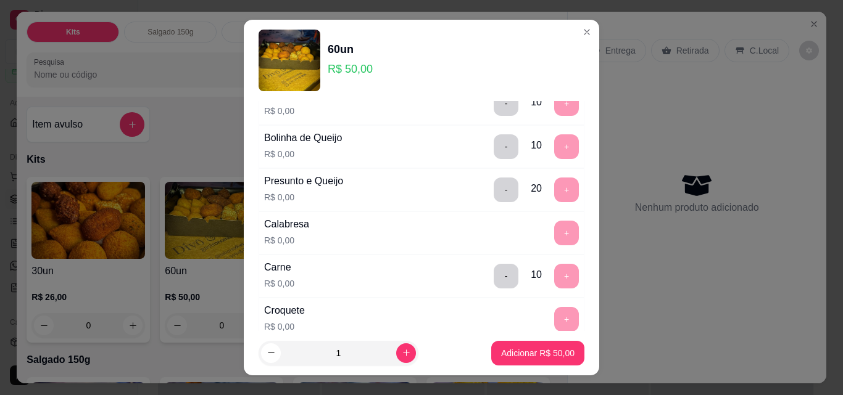
scroll to position [0, 0]
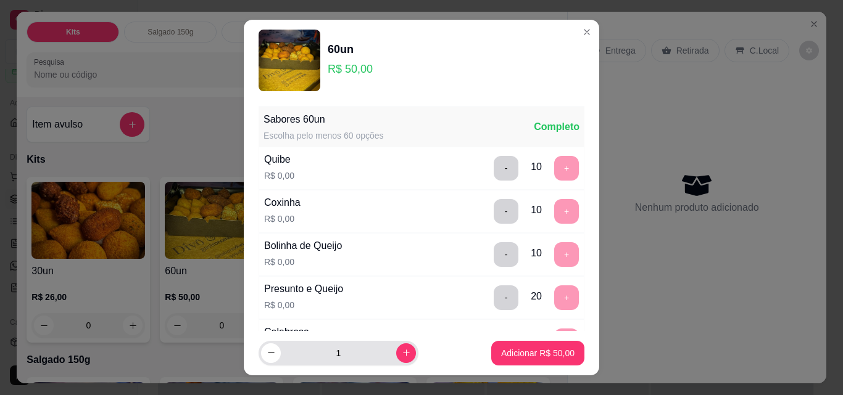
click at [406, 362] on div "1" at bounding box center [365, 353] width 213 height 25
click at [402, 357] on icon "increase-product-quantity" at bounding box center [406, 353] width 9 height 9
click at [275, 355] on button "decrease-product-quantity" at bounding box center [271, 354] width 20 height 20
type input "1"
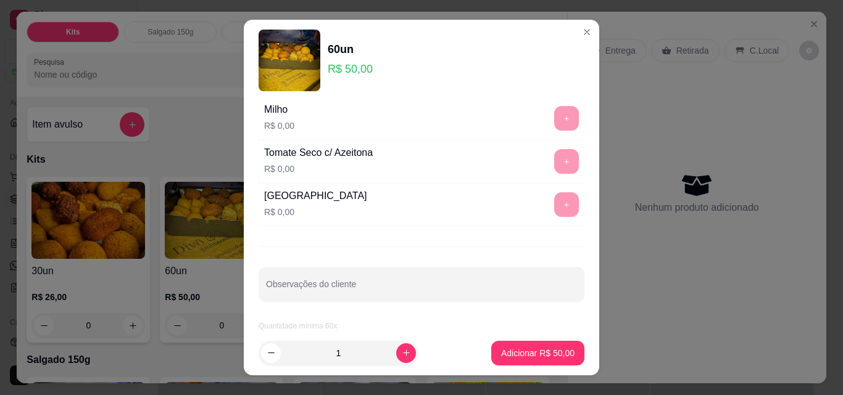
scroll to position [20, 0]
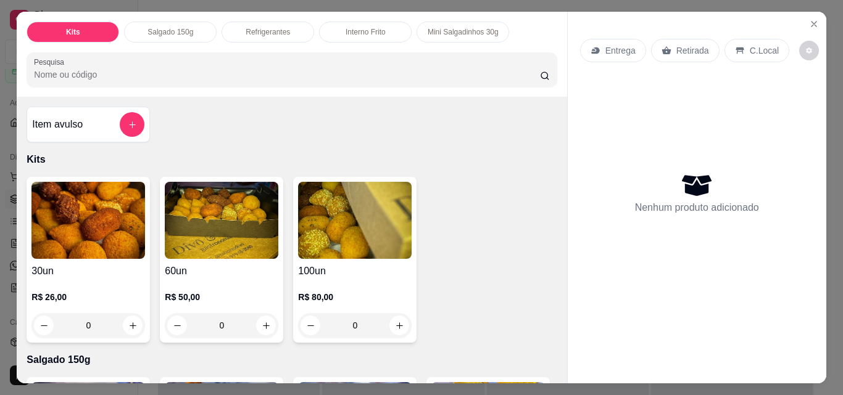
click at [254, 326] on div "0" at bounding box center [222, 325] width 114 height 25
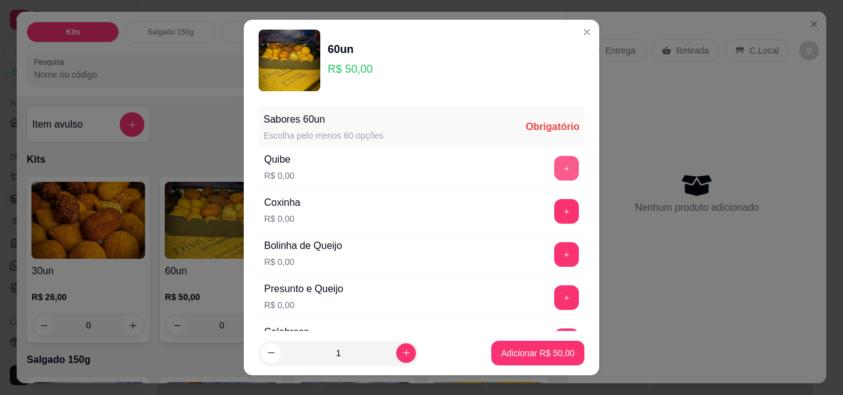
click at [554, 171] on button "+" at bounding box center [566, 168] width 25 height 25
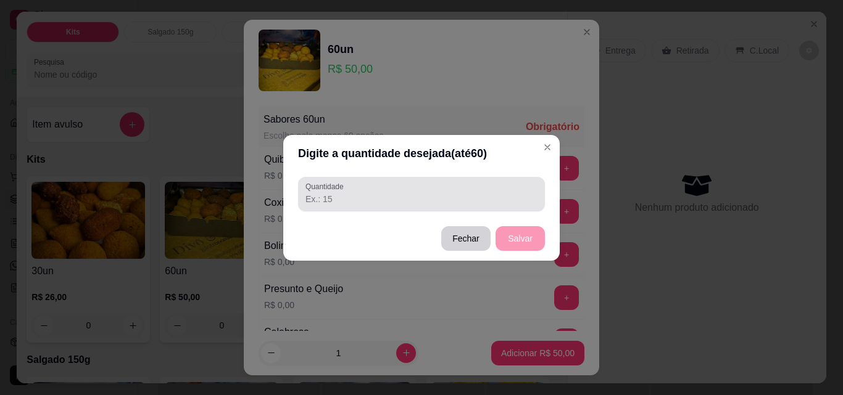
click at [492, 211] on div "Quantidade" at bounding box center [421, 194] width 247 height 35
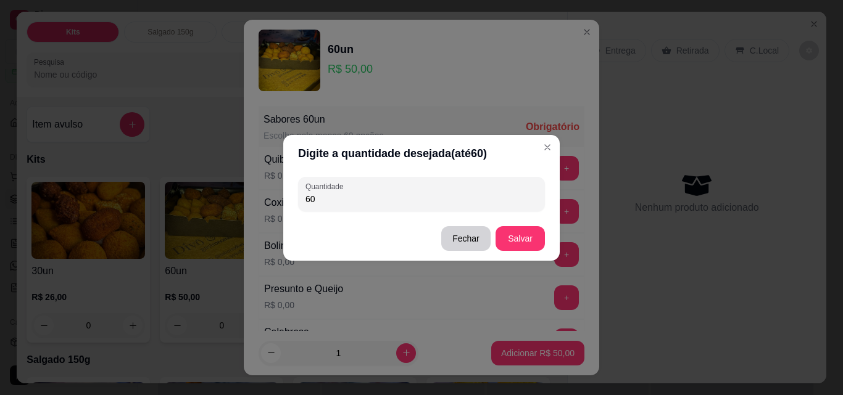
type input "60"
click at [523, 236] on button "Salvar" at bounding box center [519, 238] width 49 height 25
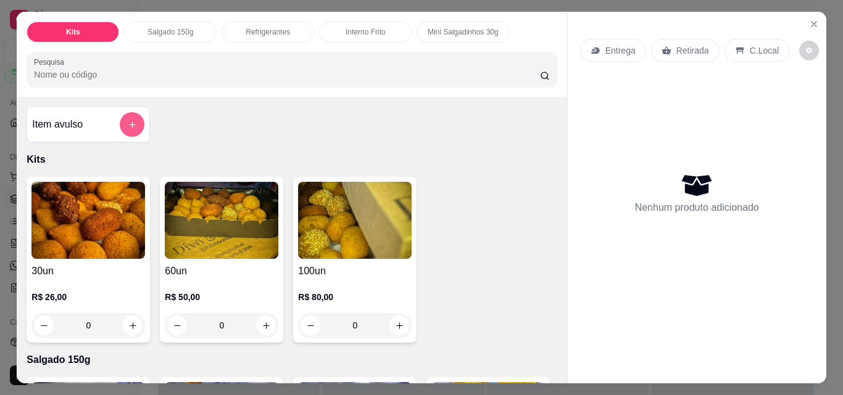
click at [133, 120] on button "add-separate-item" at bounding box center [132, 124] width 25 height 25
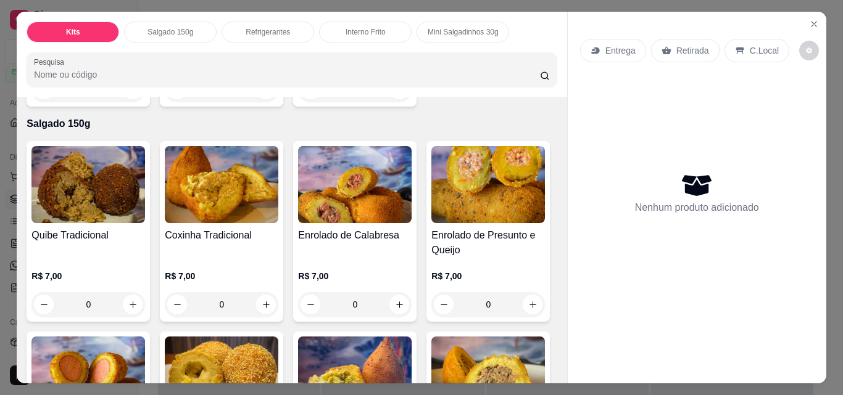
scroll to position [370, 0]
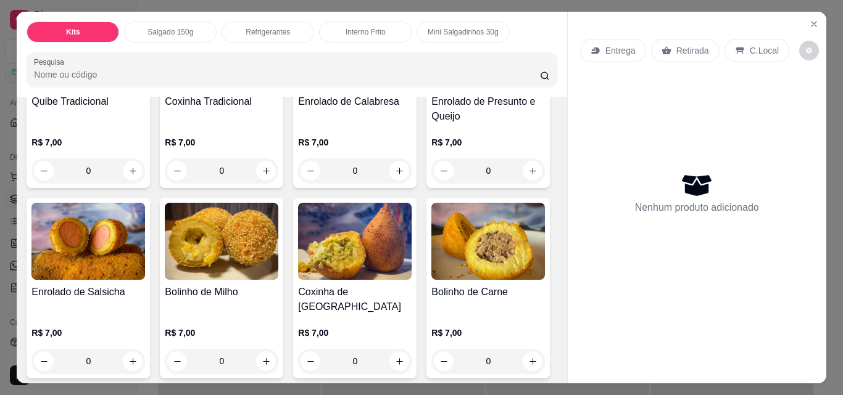
click at [150, 198] on div "Enrolado de Salsicha R$ 7,00 0" at bounding box center [88, 288] width 123 height 181
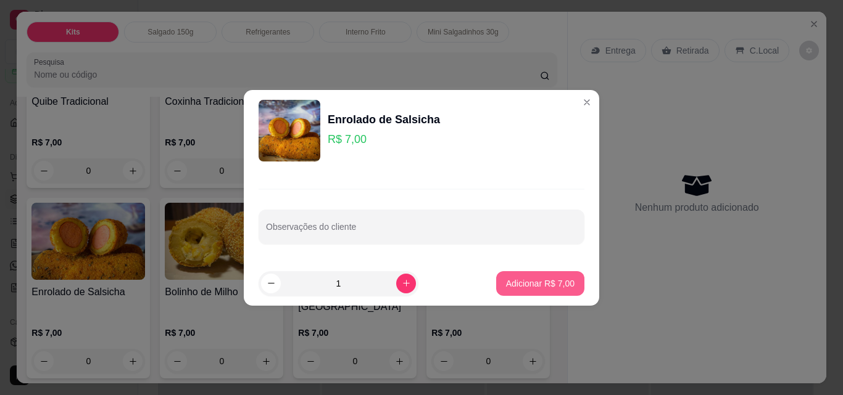
click at [572, 288] on button "Adicionar R$ 7,00" at bounding box center [540, 283] width 88 height 25
type input "1"
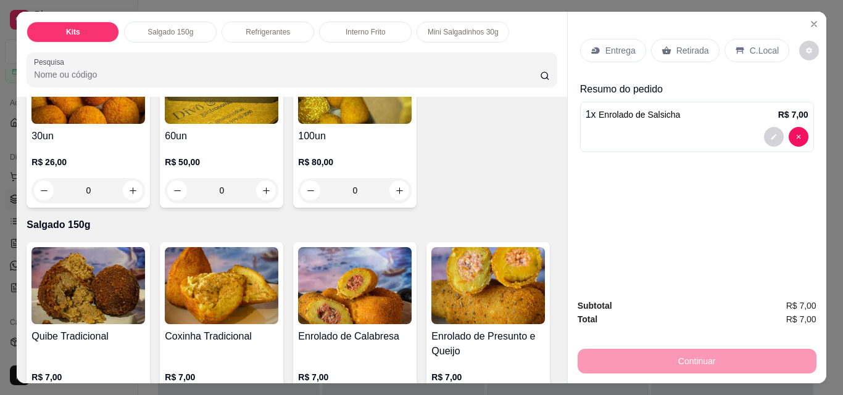
scroll to position [0, 0]
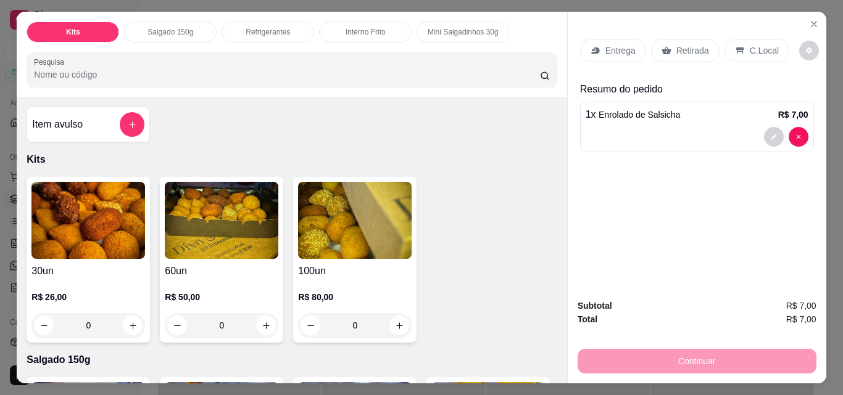
click at [197, 279] on div "R$ 50,00 0" at bounding box center [222, 308] width 114 height 59
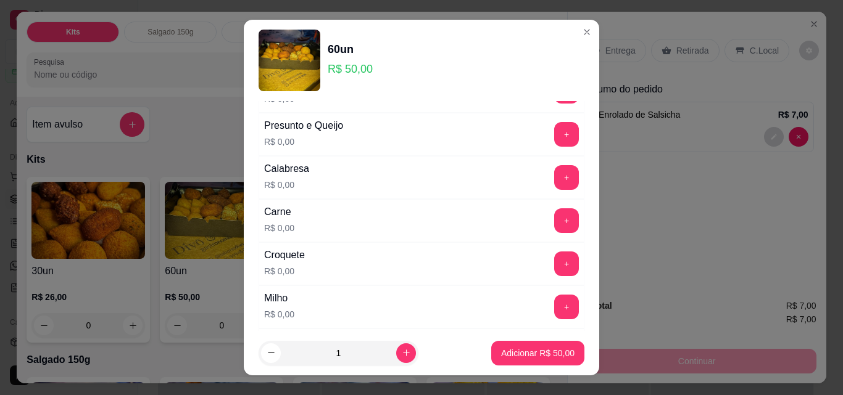
scroll to position [247, 0]
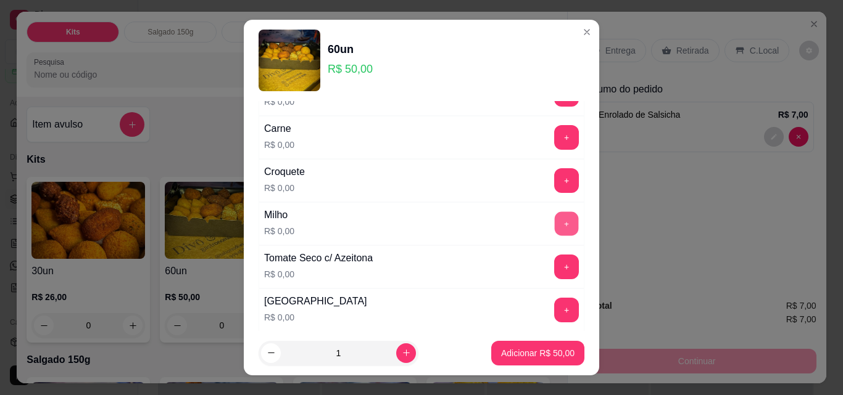
click at [555, 221] on button "+" at bounding box center [567, 224] width 24 height 24
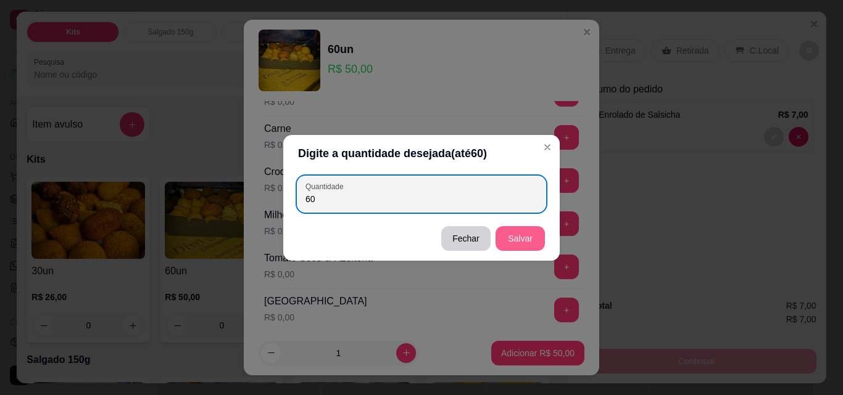
type input "60"
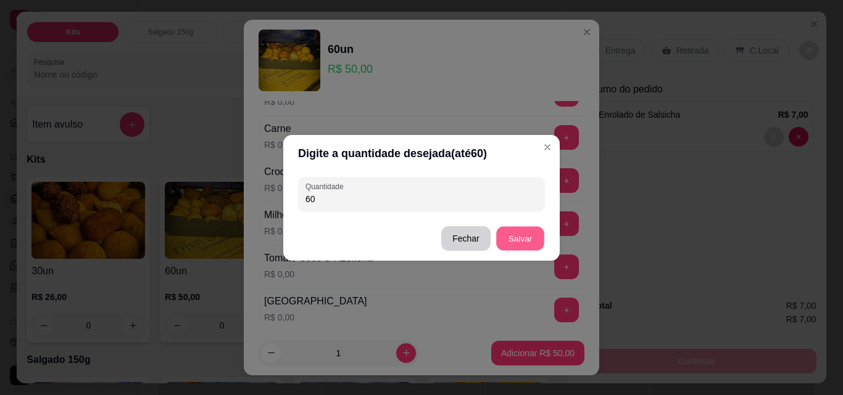
click at [521, 242] on button "Salvar" at bounding box center [520, 238] width 48 height 24
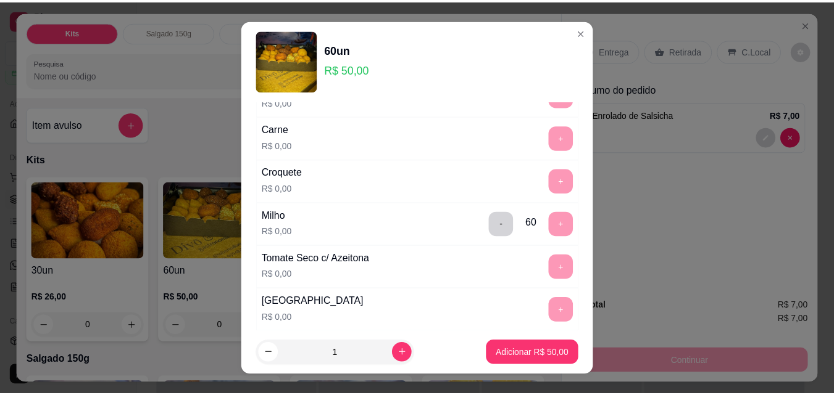
scroll to position [0, 0]
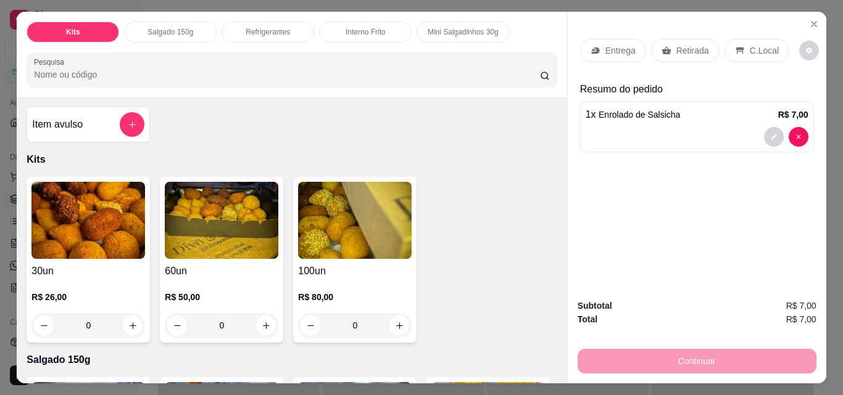
click at [790, 144] on div "1 x Enrolado de Salsicha R$ 7,00" at bounding box center [697, 127] width 234 height 51
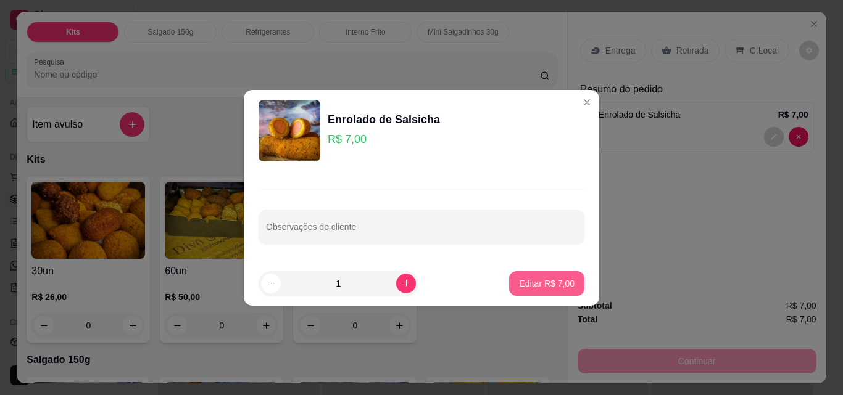
click at [541, 292] on button "Editar R$ 7,00" at bounding box center [546, 283] width 75 height 25
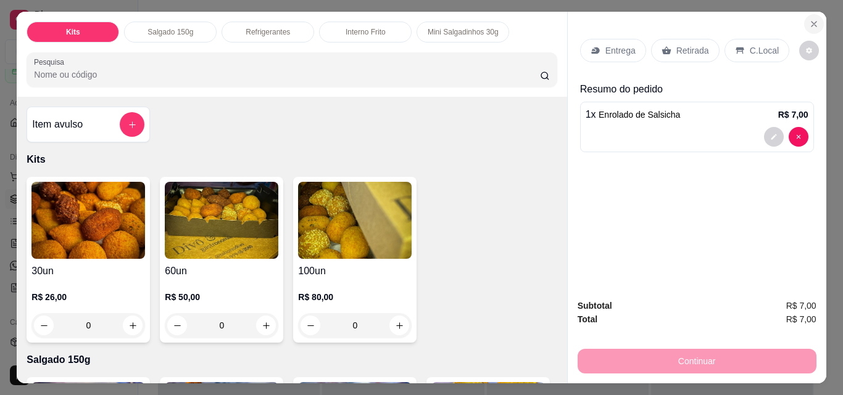
click at [809, 19] on icon "Close" at bounding box center [814, 24] width 10 height 10
